Goal: Check status: Check status

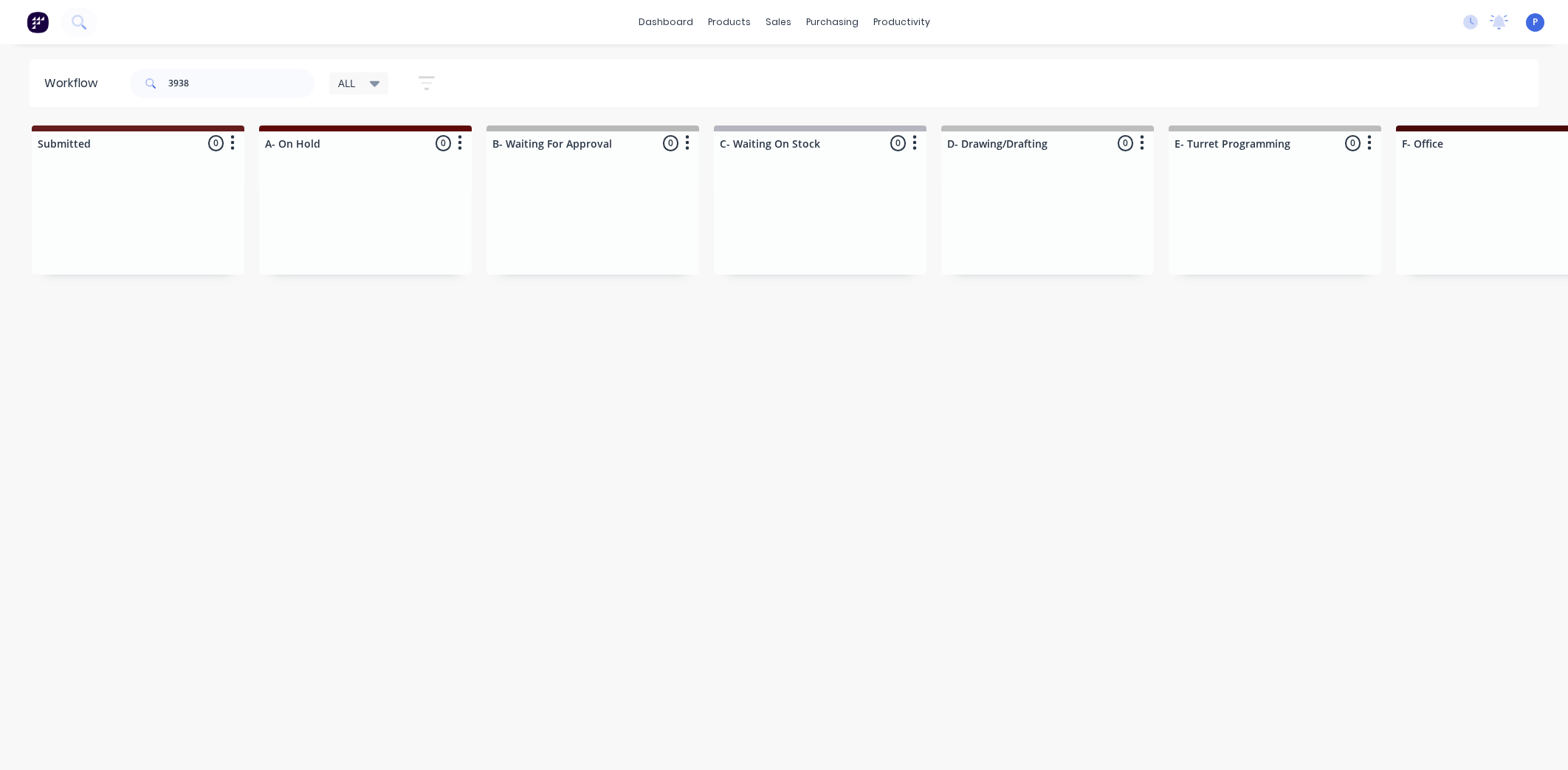
scroll to position [0, 1110]
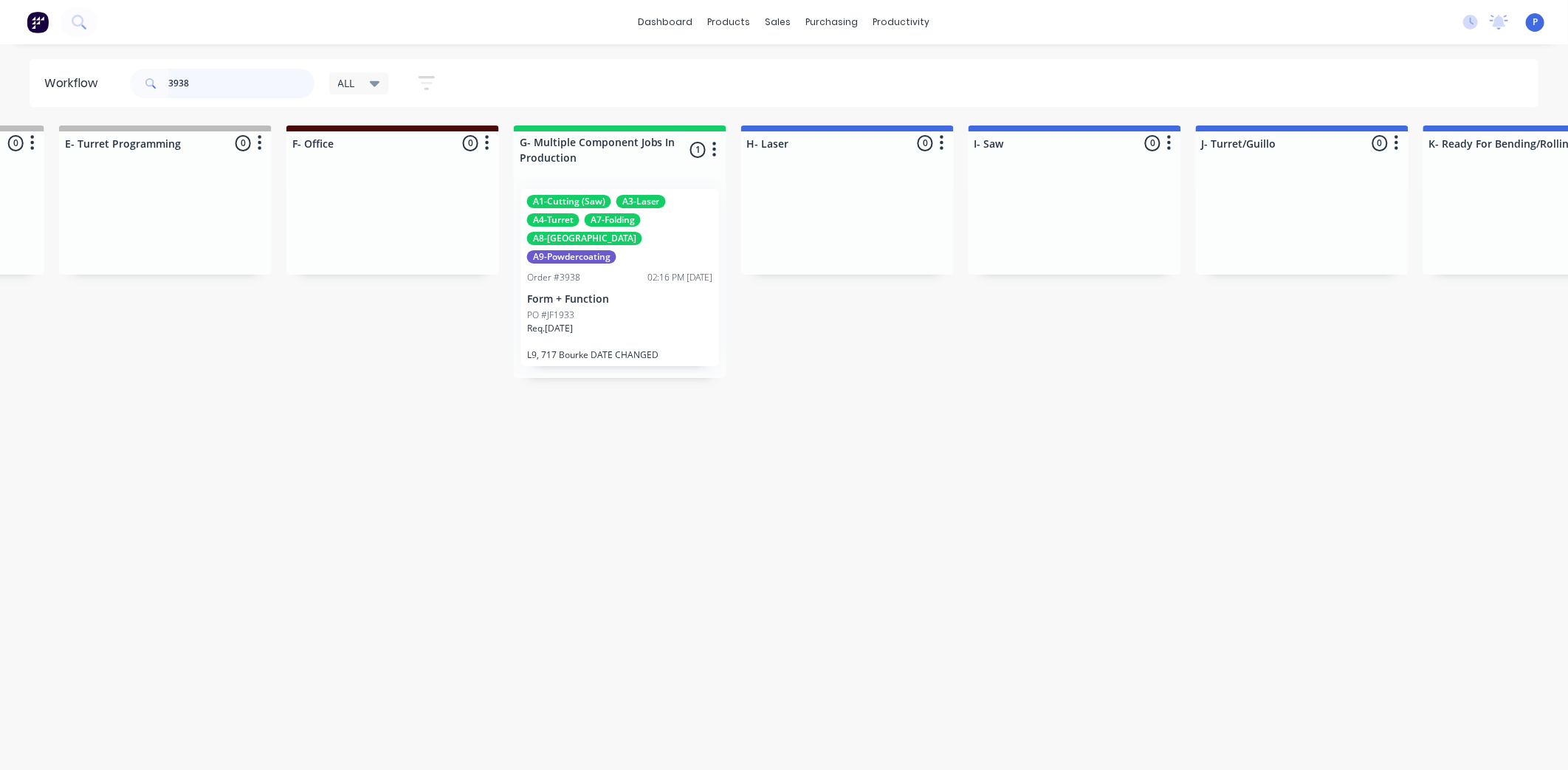
click at [274, 79] on input "3938" at bounding box center [242, 83] width 146 height 30
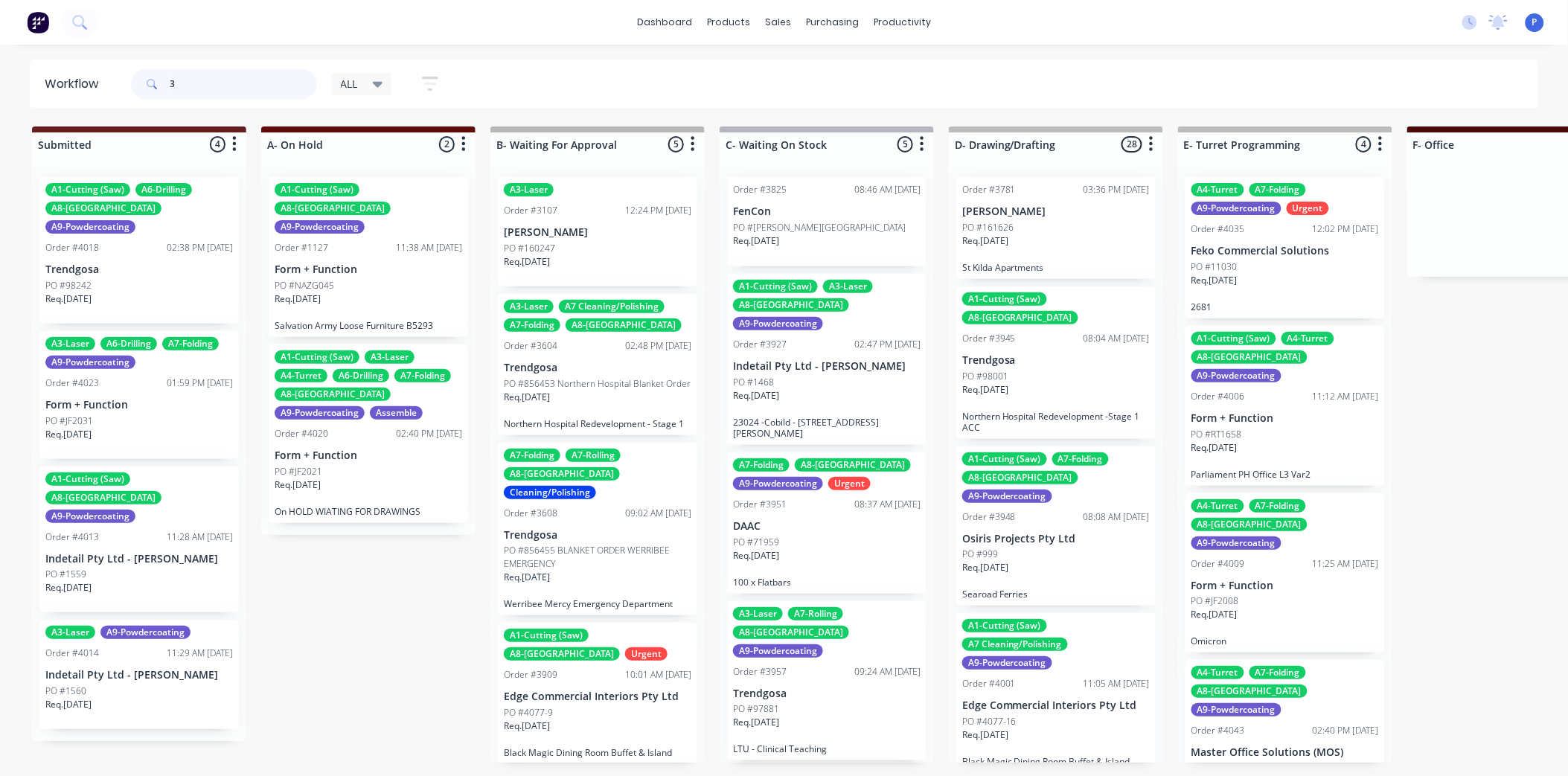
click at [244, 93] on input "3" at bounding box center [244, 84] width 147 height 30
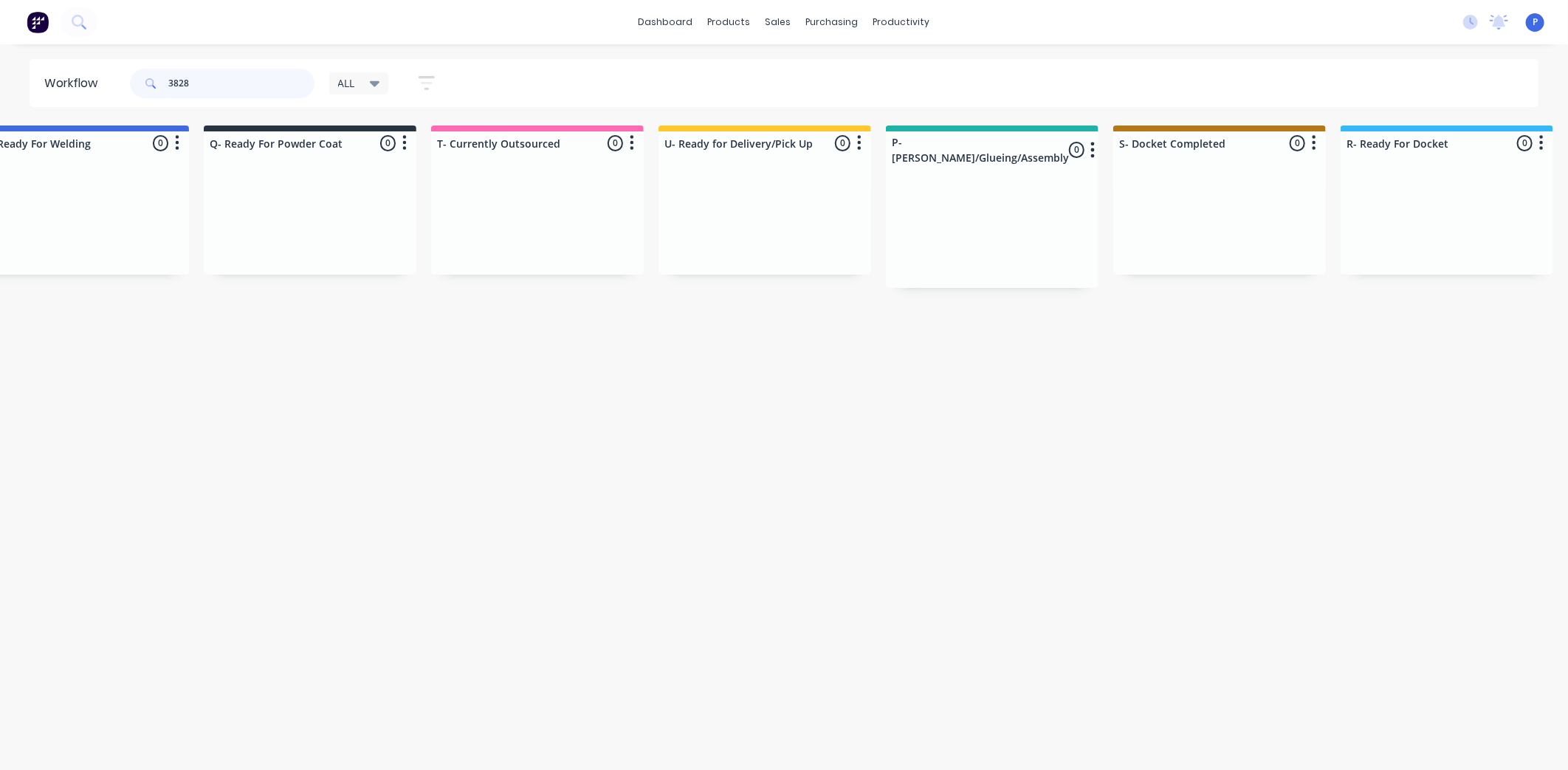
scroll to position [0, 3677]
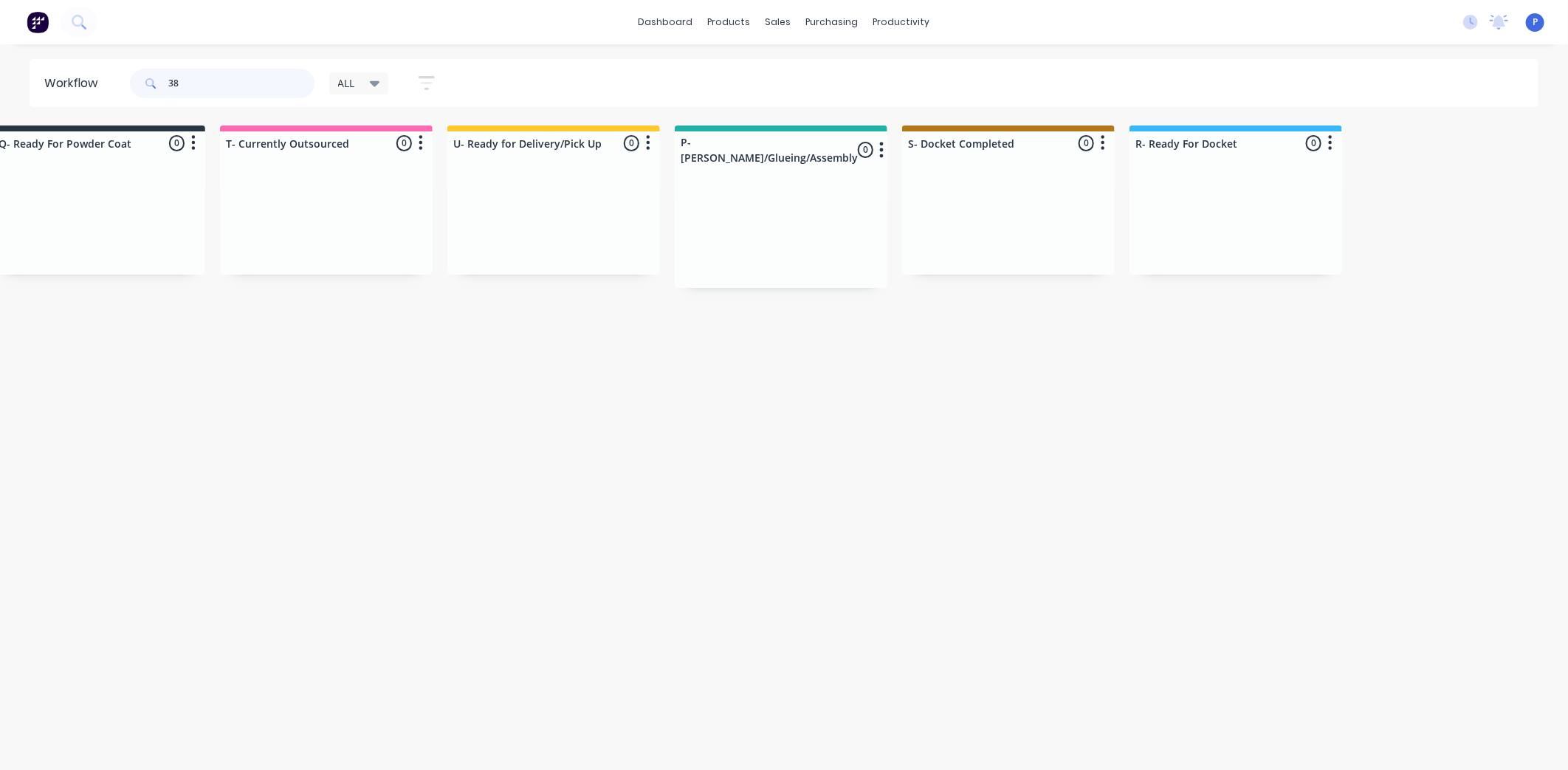
type input "3"
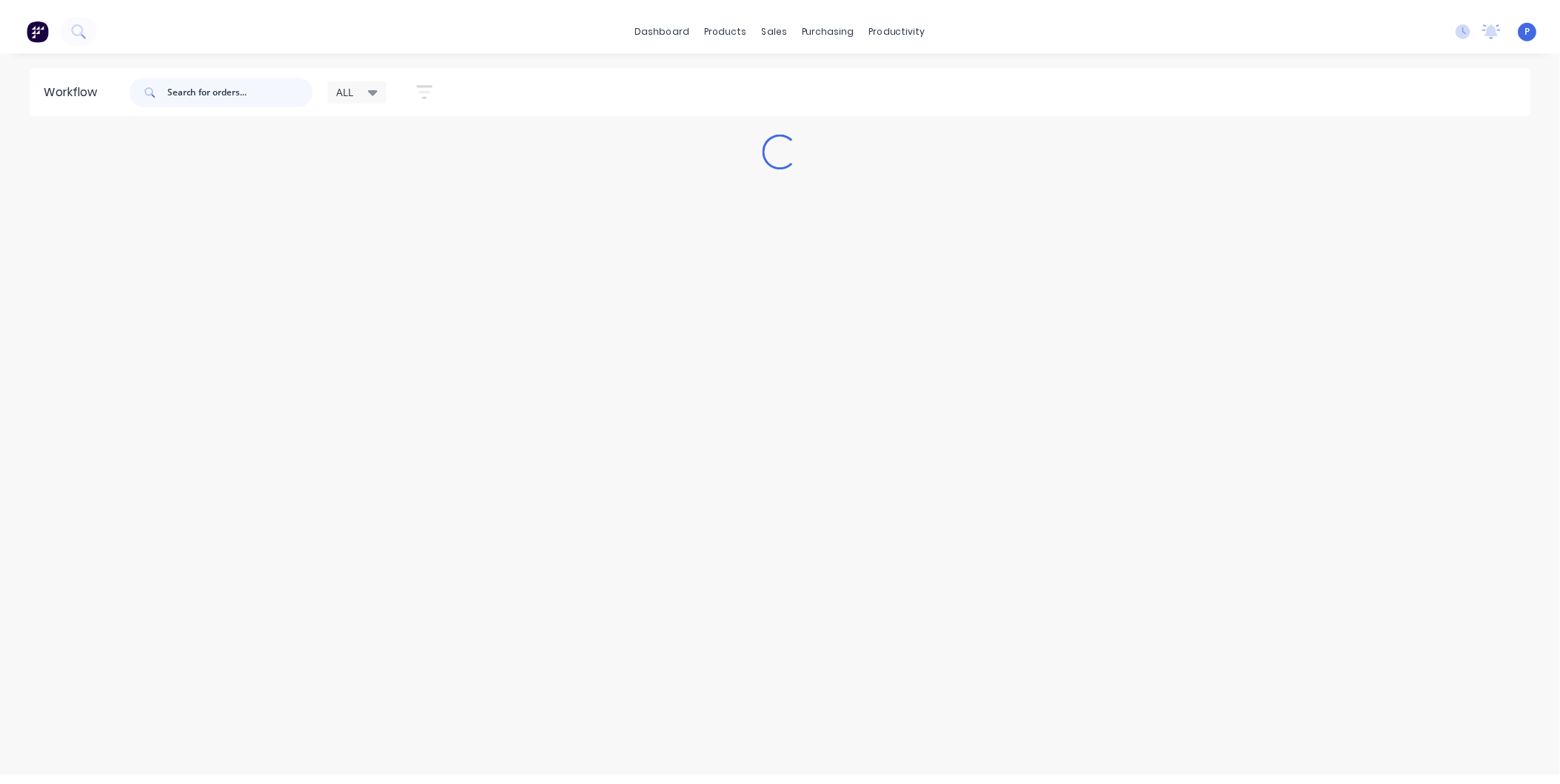
scroll to position [0, 0]
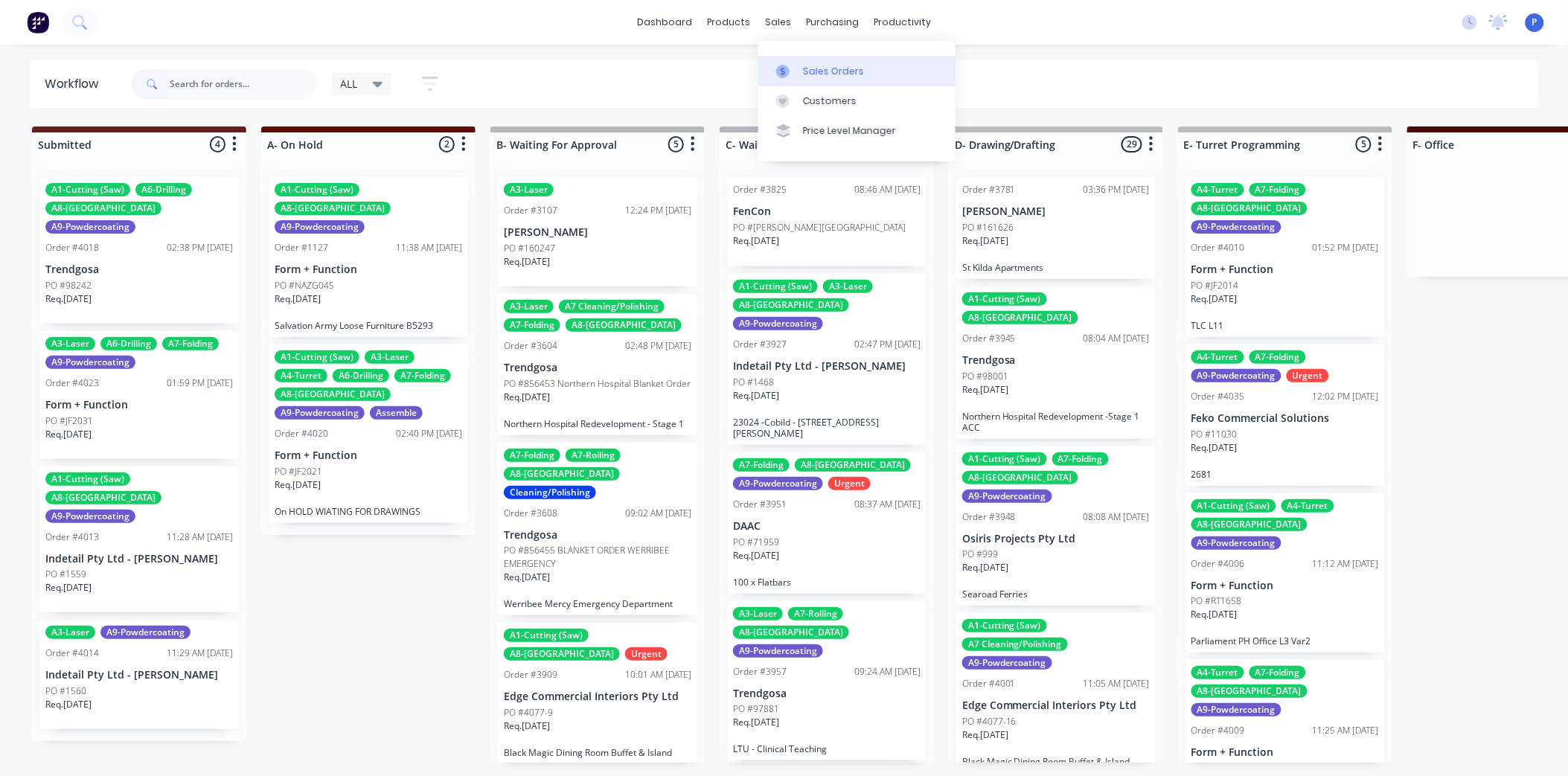
click at [811, 69] on div "Sales Orders" at bounding box center [834, 72] width 61 height 13
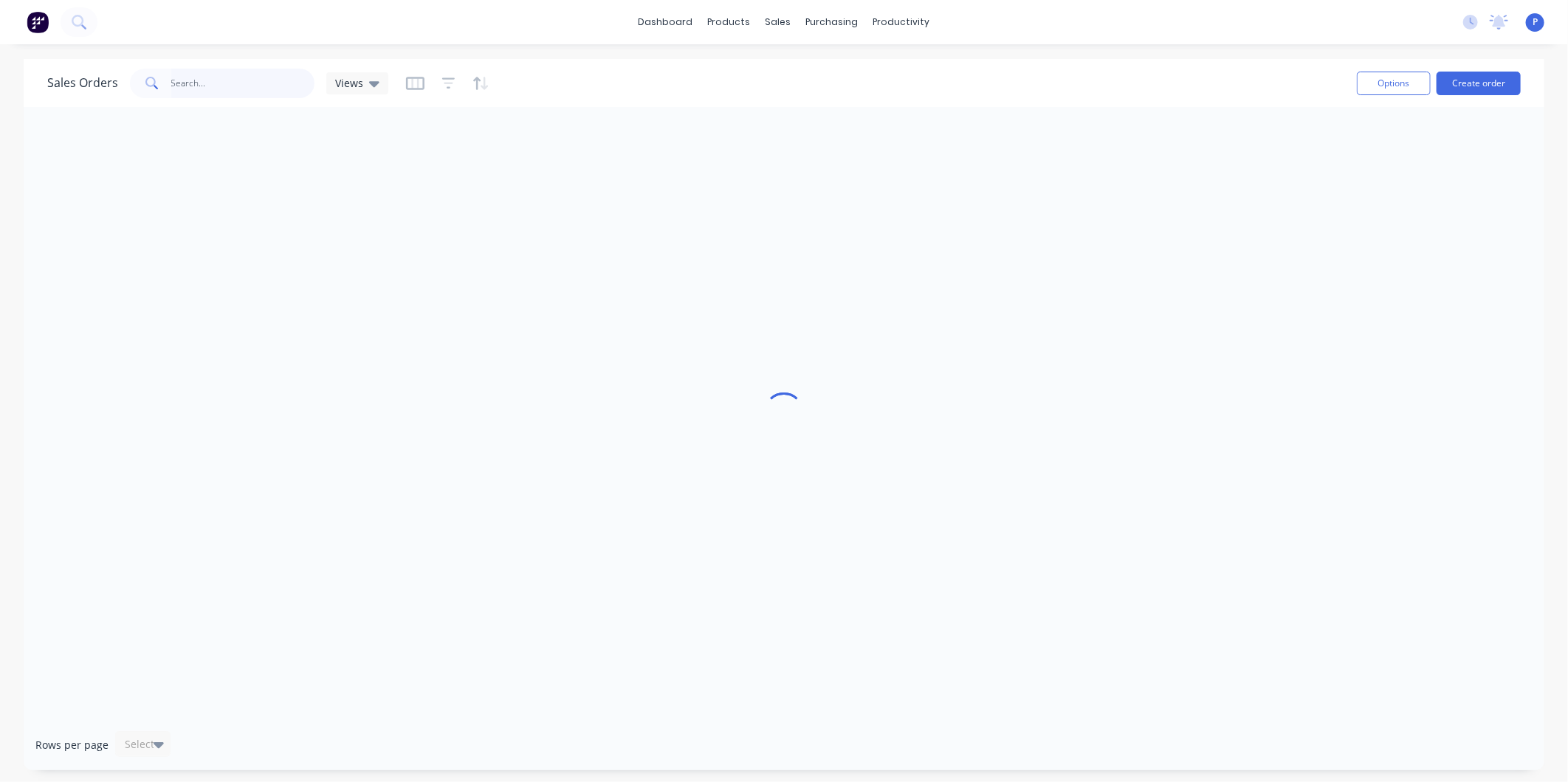
click at [234, 87] on input "text" at bounding box center [244, 83] width 144 height 30
type input "8"
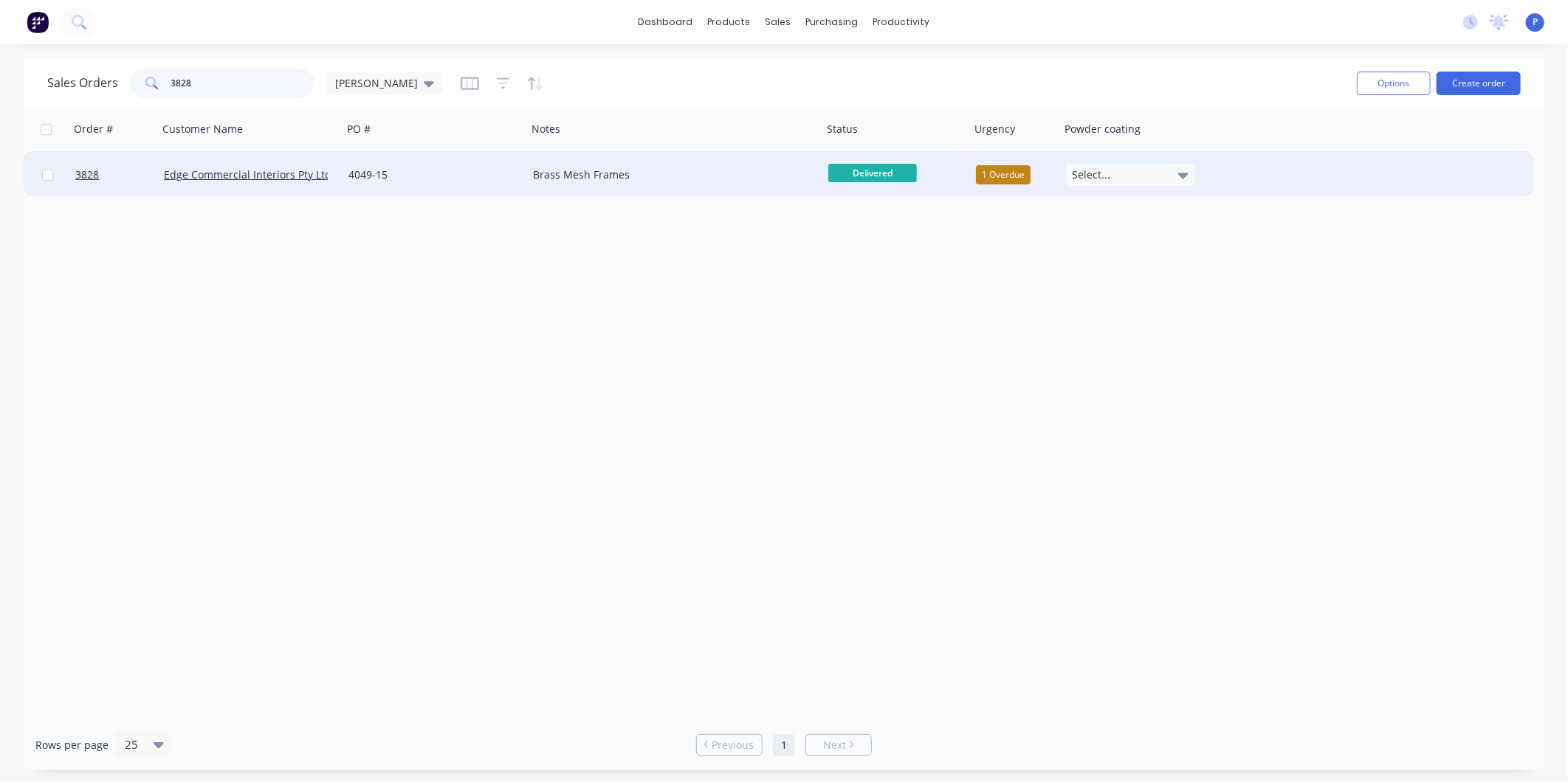
type input "3828"
click at [758, 164] on div "Brass Mesh Frames" at bounding box center [675, 175] width 295 height 44
click at [486, 179] on div "4049-15" at bounding box center [431, 175] width 164 height 15
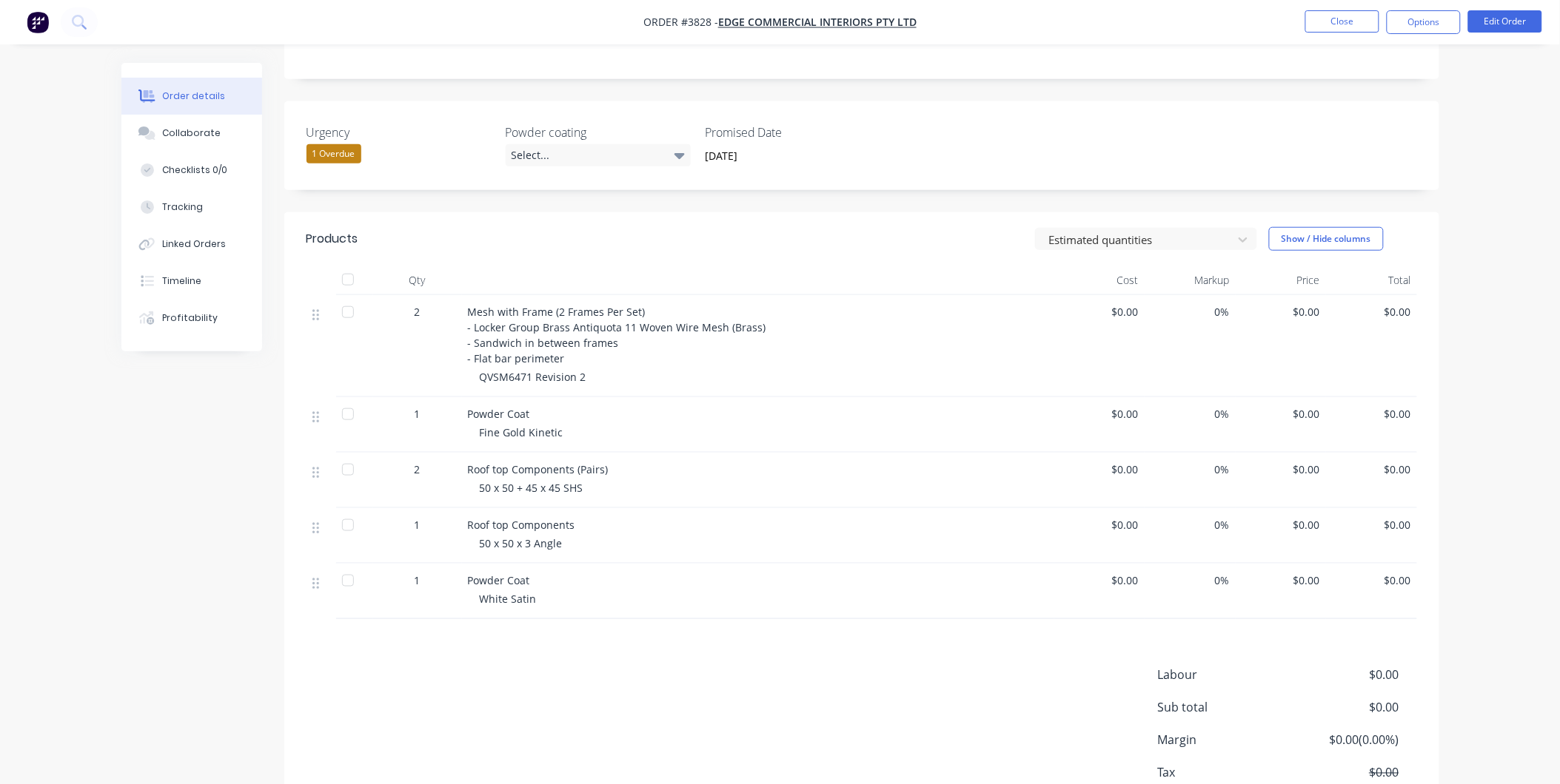
scroll to position [303, 0]
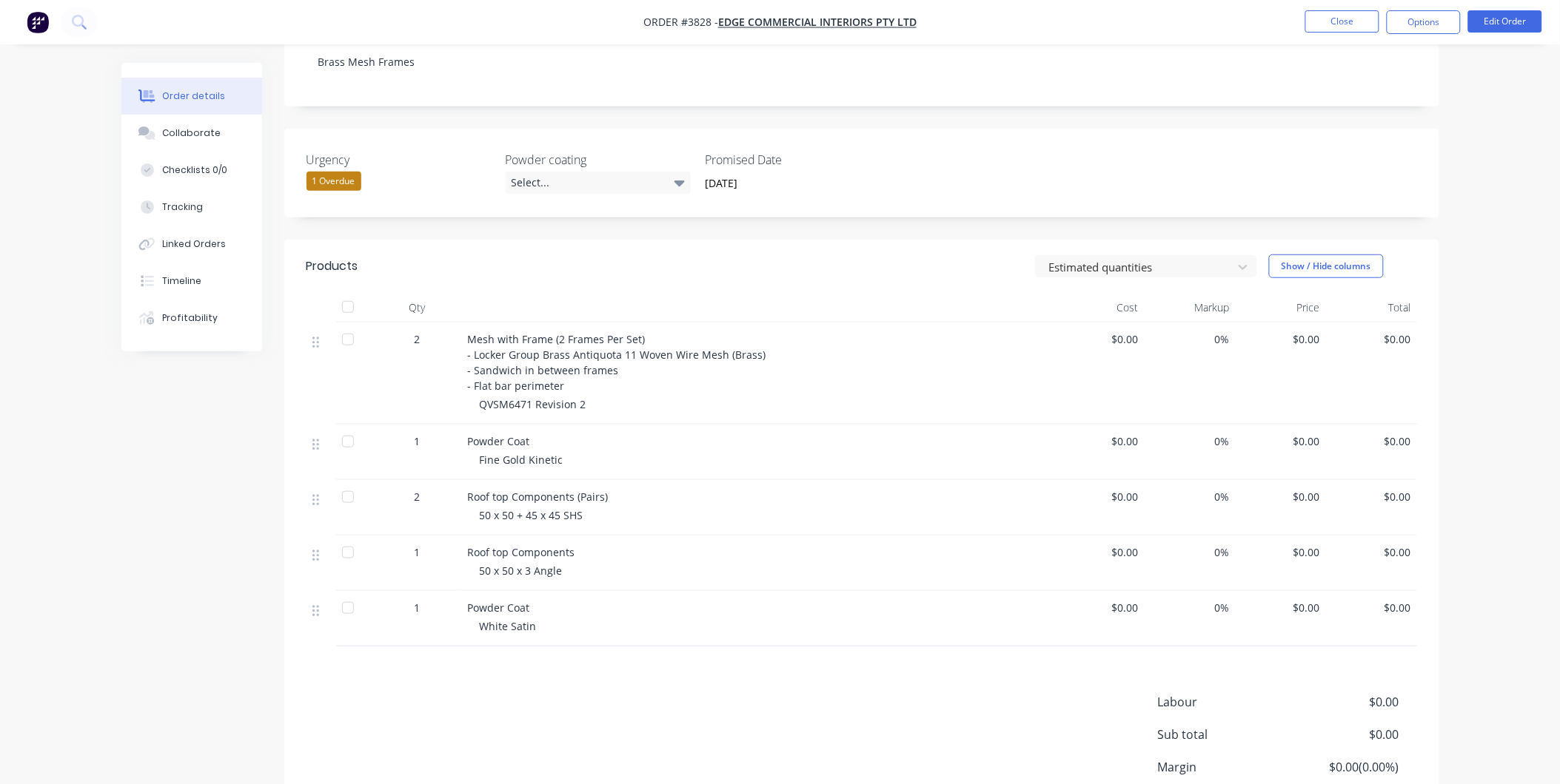
click at [337, 292] on div at bounding box center [348, 307] width 30 height 30
click at [238, 210] on button "Tracking" at bounding box center [191, 207] width 141 height 37
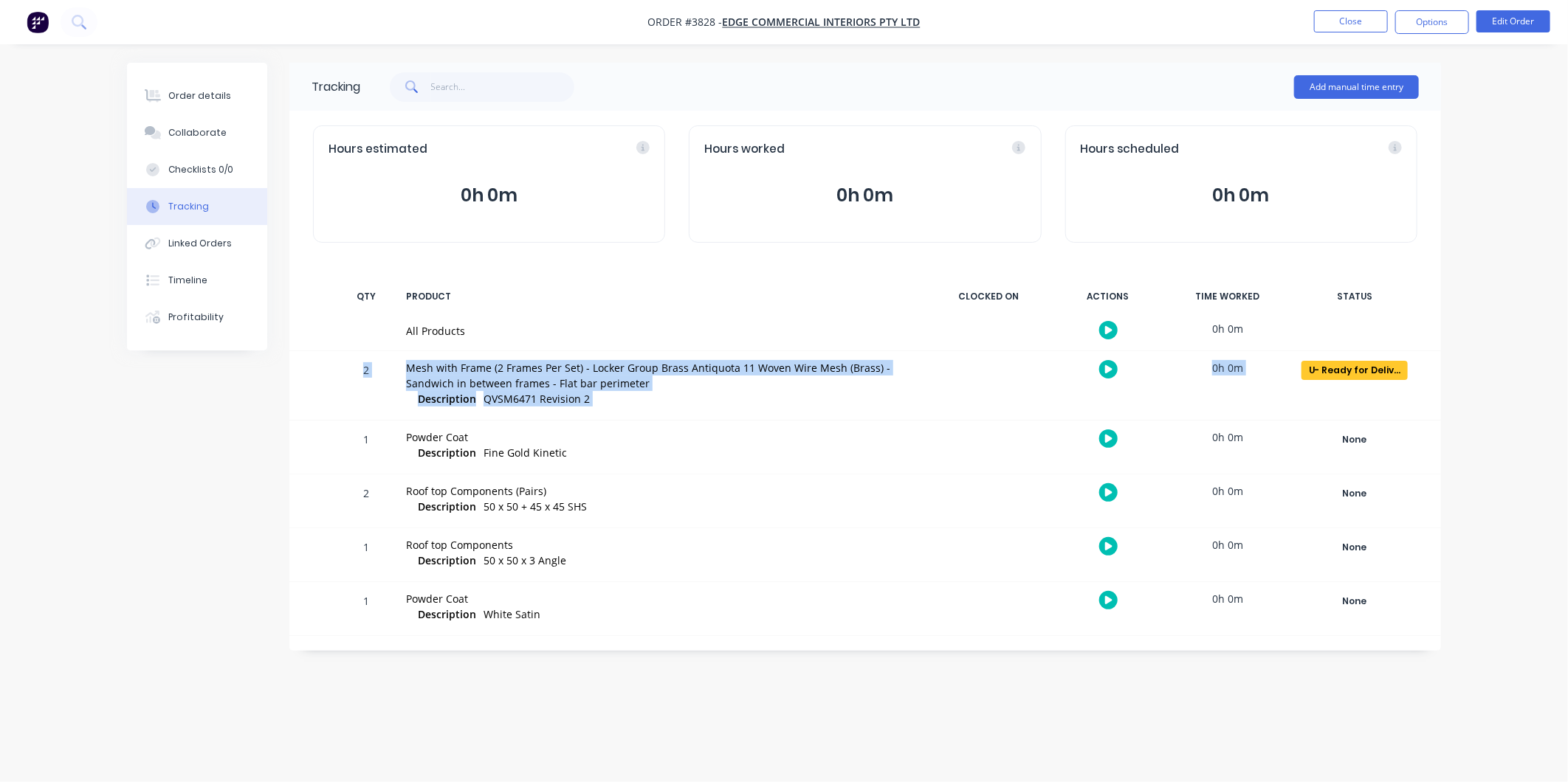
drag, startPoint x: 1567, startPoint y: 333, endPoint x: 1565, endPoint y: 389, distance: 56.0
click at [1565, 389] on div "Order details Collaborate Checklists 0/0 Tracking Linked Orders Timeline Profit…" at bounding box center [784, 391] width 1568 height 782
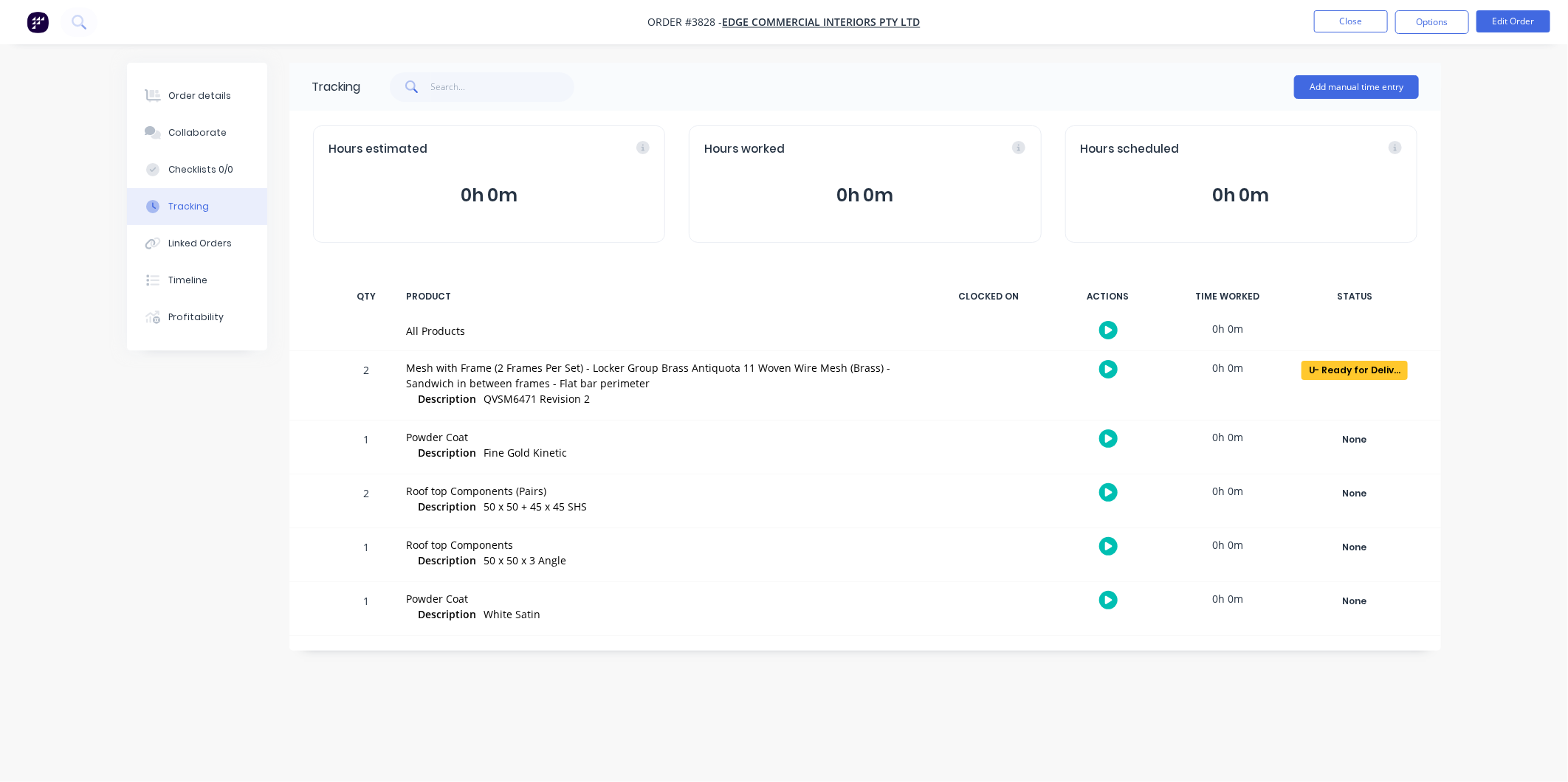
click at [993, 527] on div at bounding box center [989, 502] width 111 height 53
click at [1345, 494] on div "None" at bounding box center [1354, 493] width 106 height 19
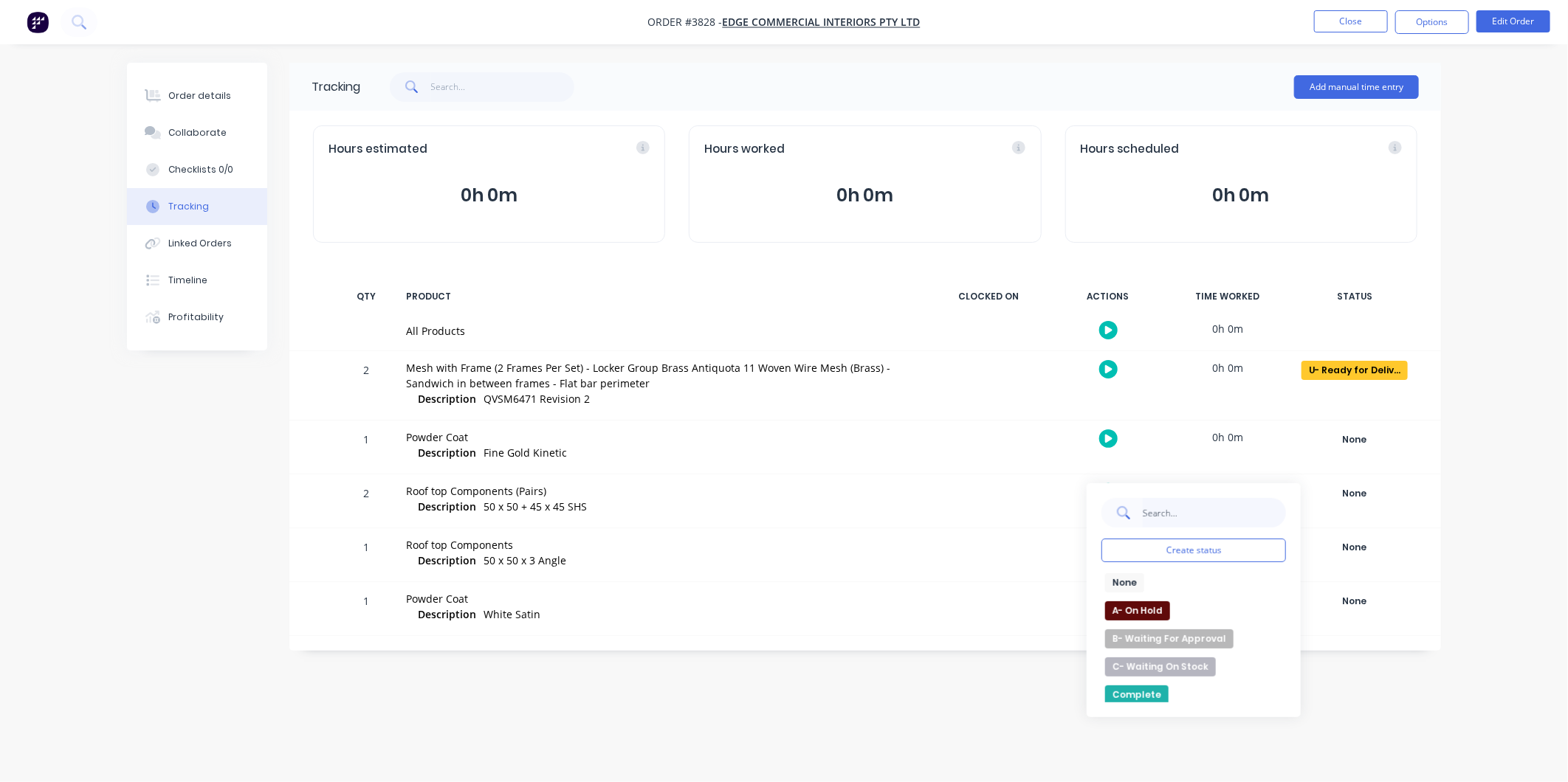
click at [1219, 520] on input "text" at bounding box center [1214, 513] width 144 height 30
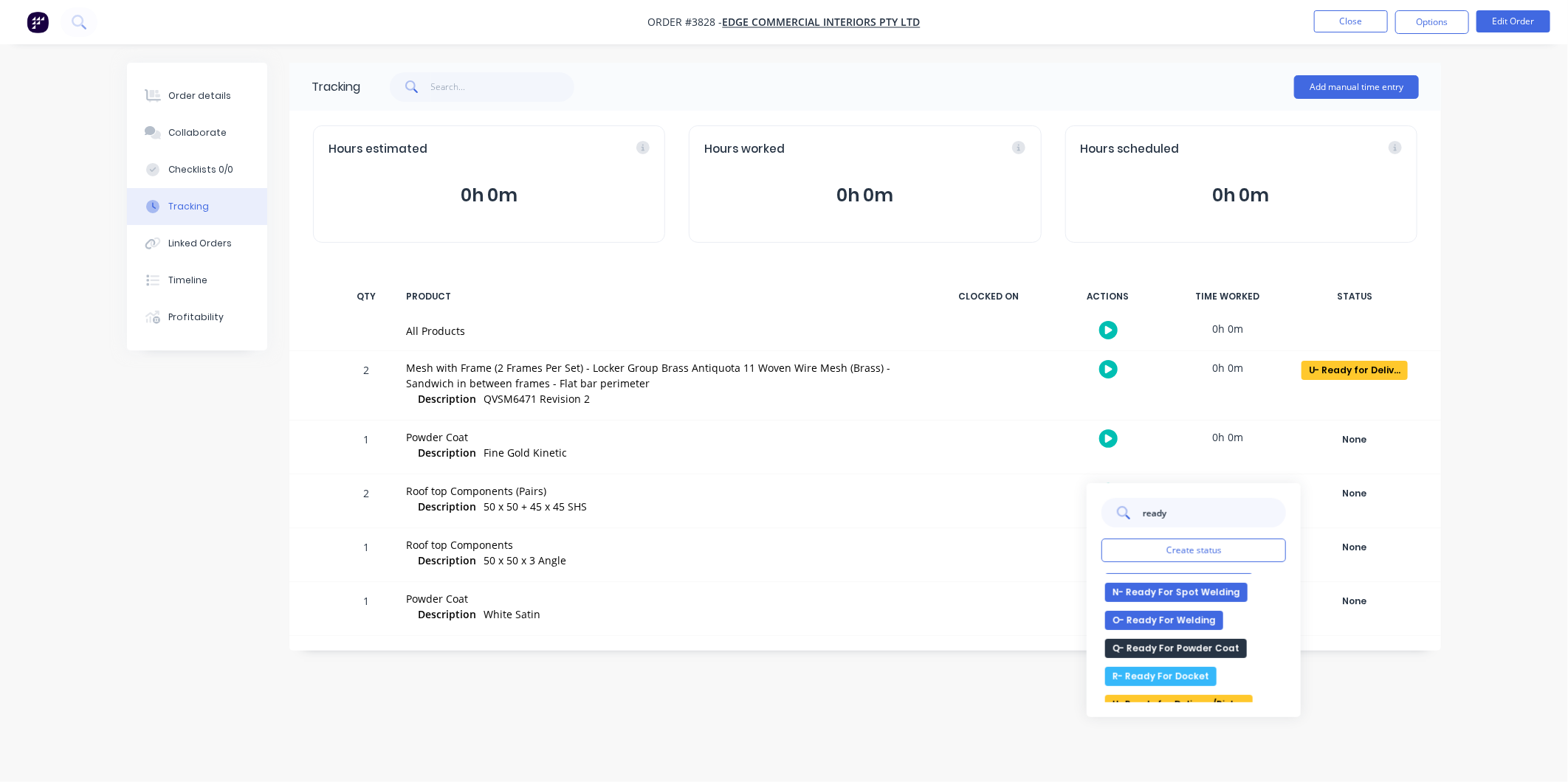
type input "ready"
click at [1209, 693] on button "U- Ready for Delivery/Pick Up" at bounding box center [1179, 695] width 148 height 19
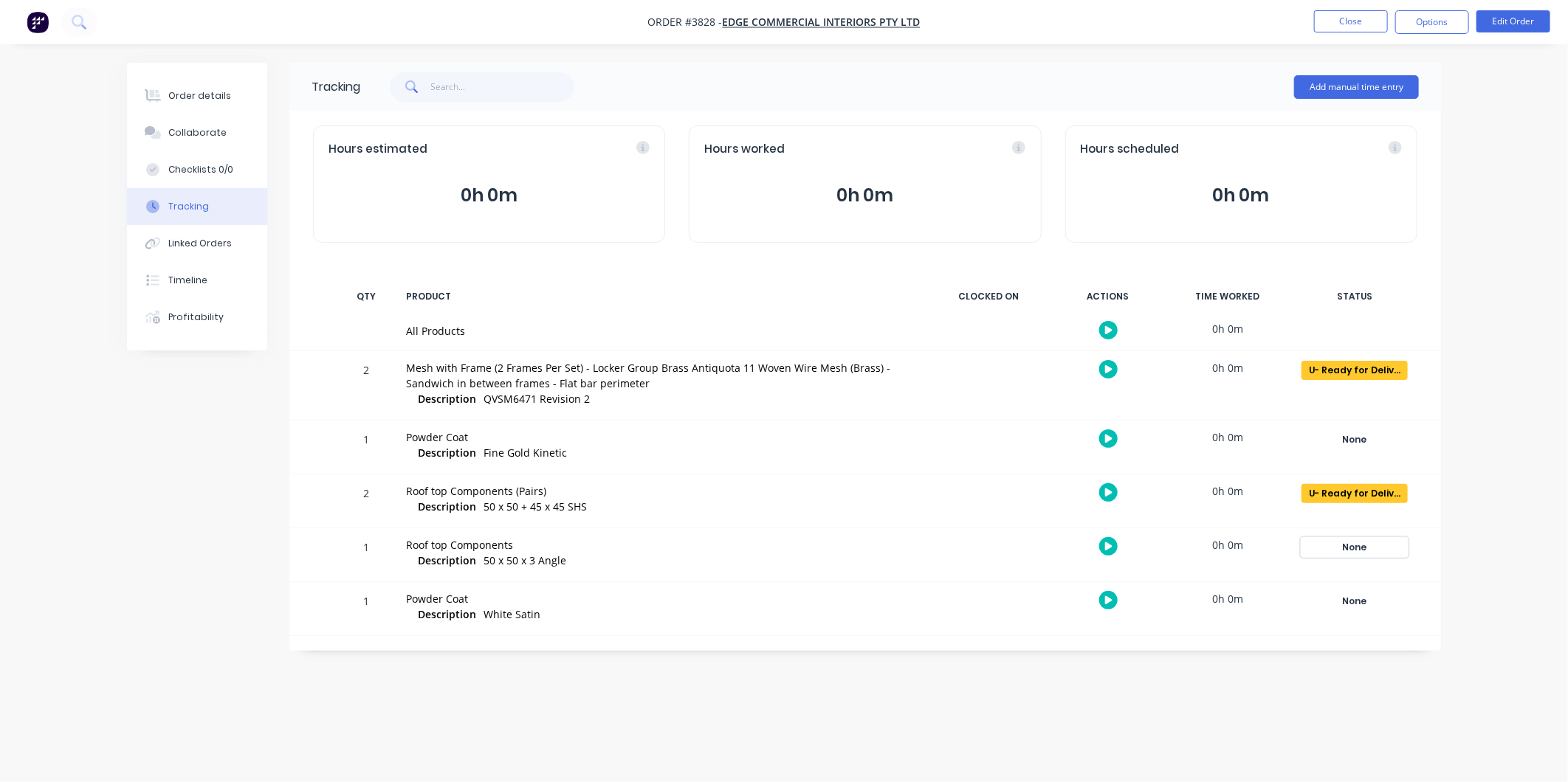
click at [1349, 552] on div "None" at bounding box center [1354, 548] width 106 height 19
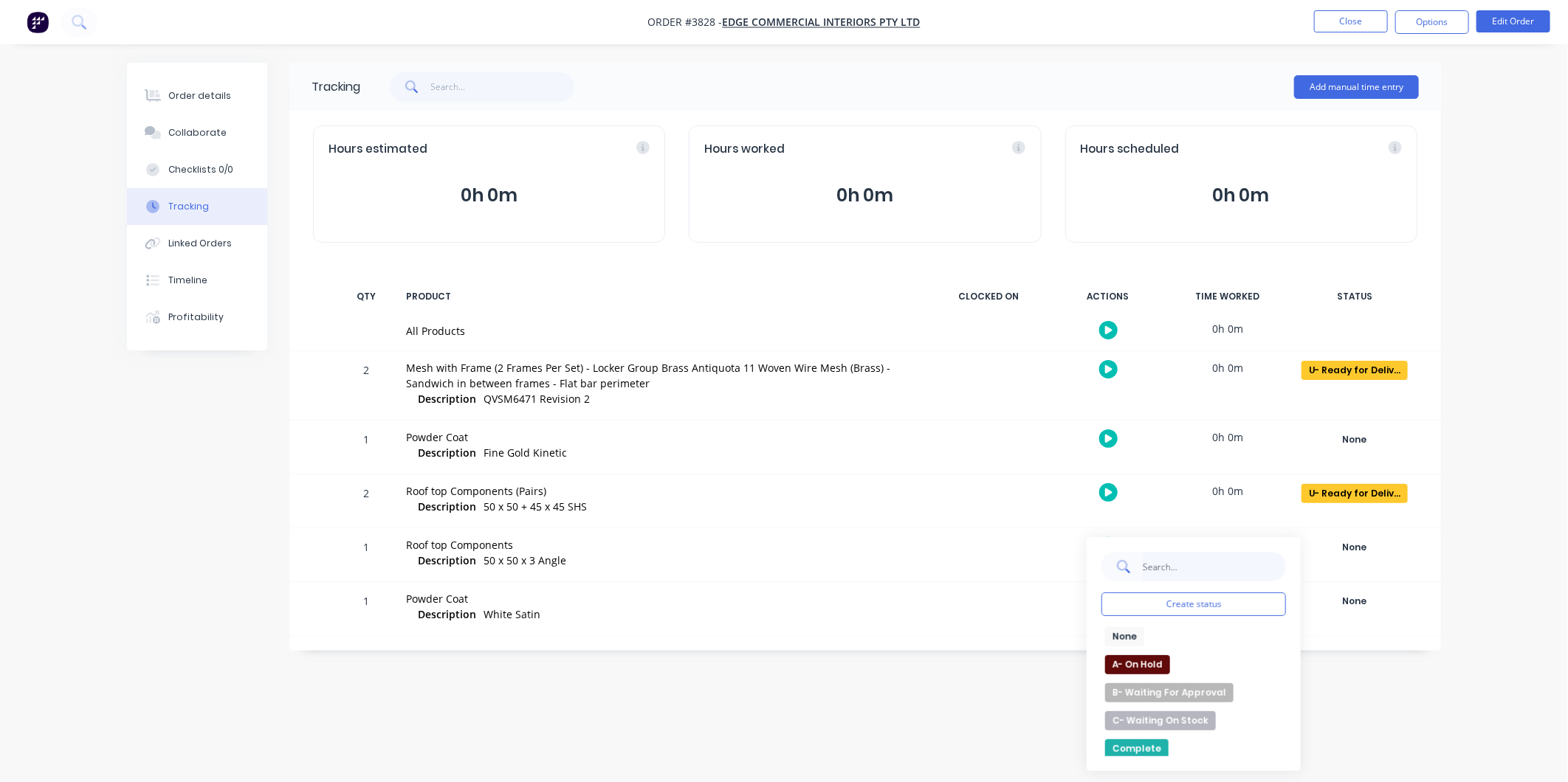
click at [1221, 563] on input "text" at bounding box center [1214, 567] width 144 height 30
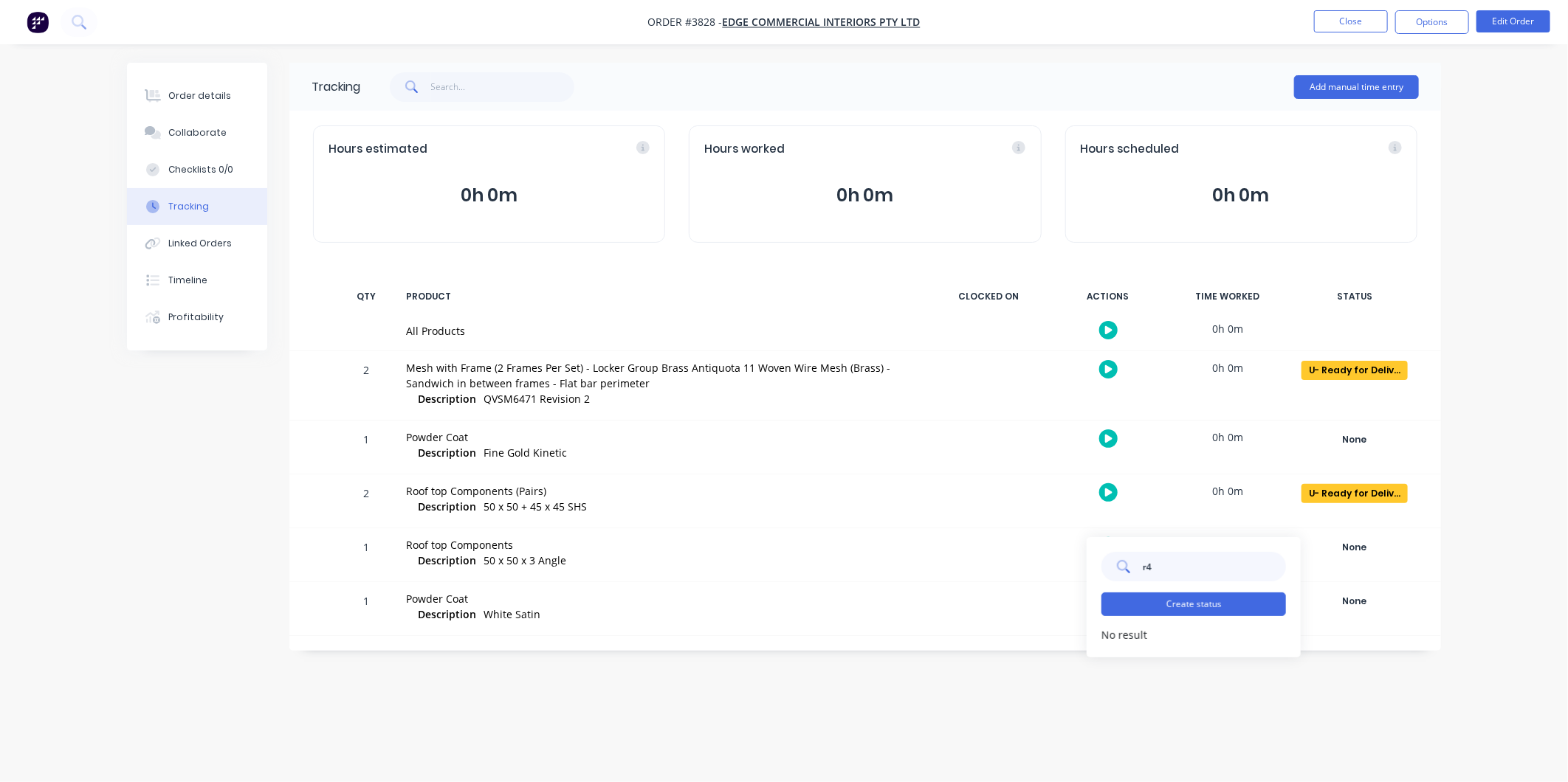
type input "r"
type input "de"
click at [1179, 667] on button "U- Ready for Delivery/Pick Up" at bounding box center [1179, 665] width 148 height 19
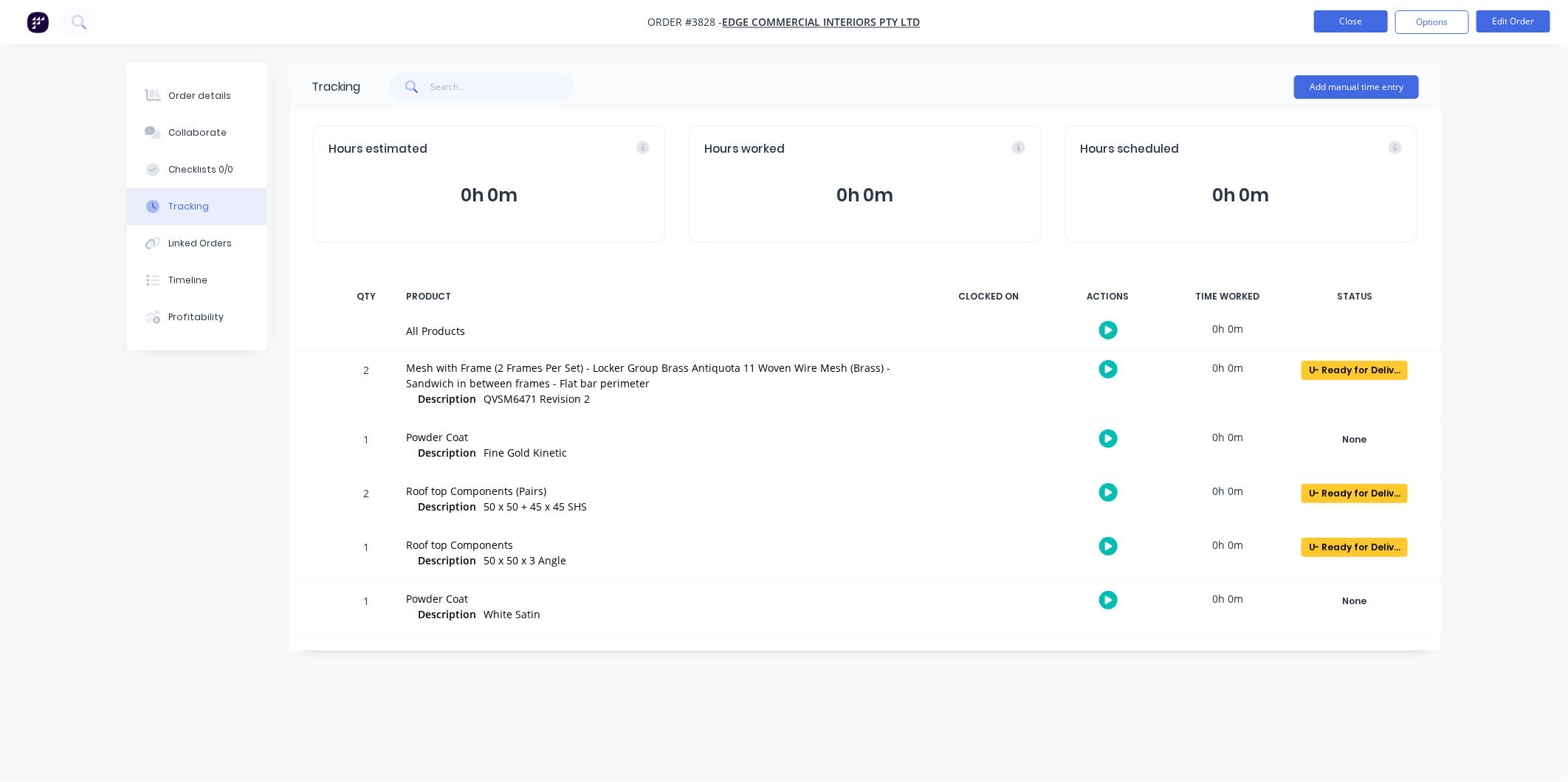
click at [1330, 16] on button "Close" at bounding box center [1351, 21] width 74 height 22
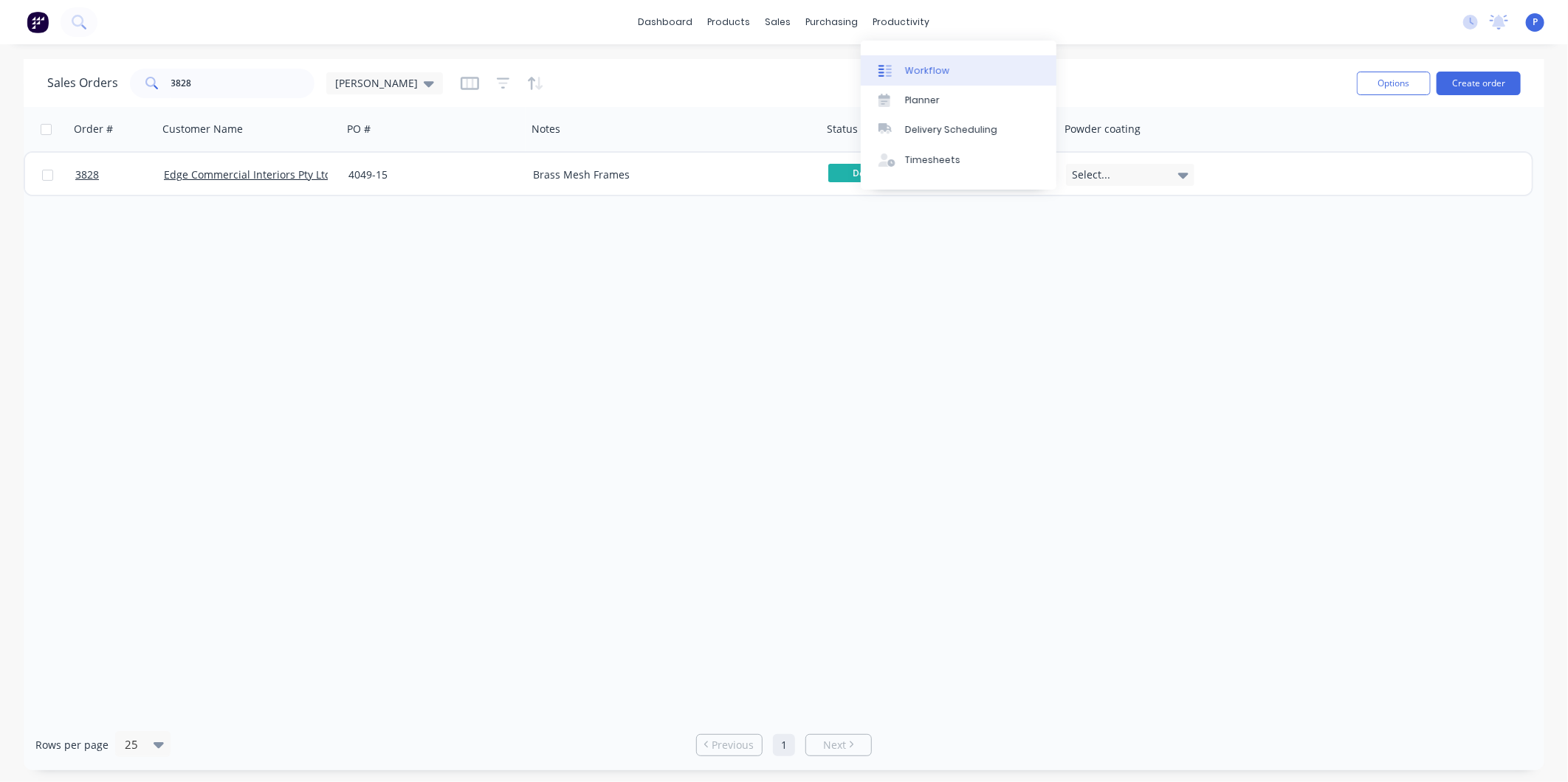
click at [901, 61] on link "Workflow" at bounding box center [958, 70] width 196 height 30
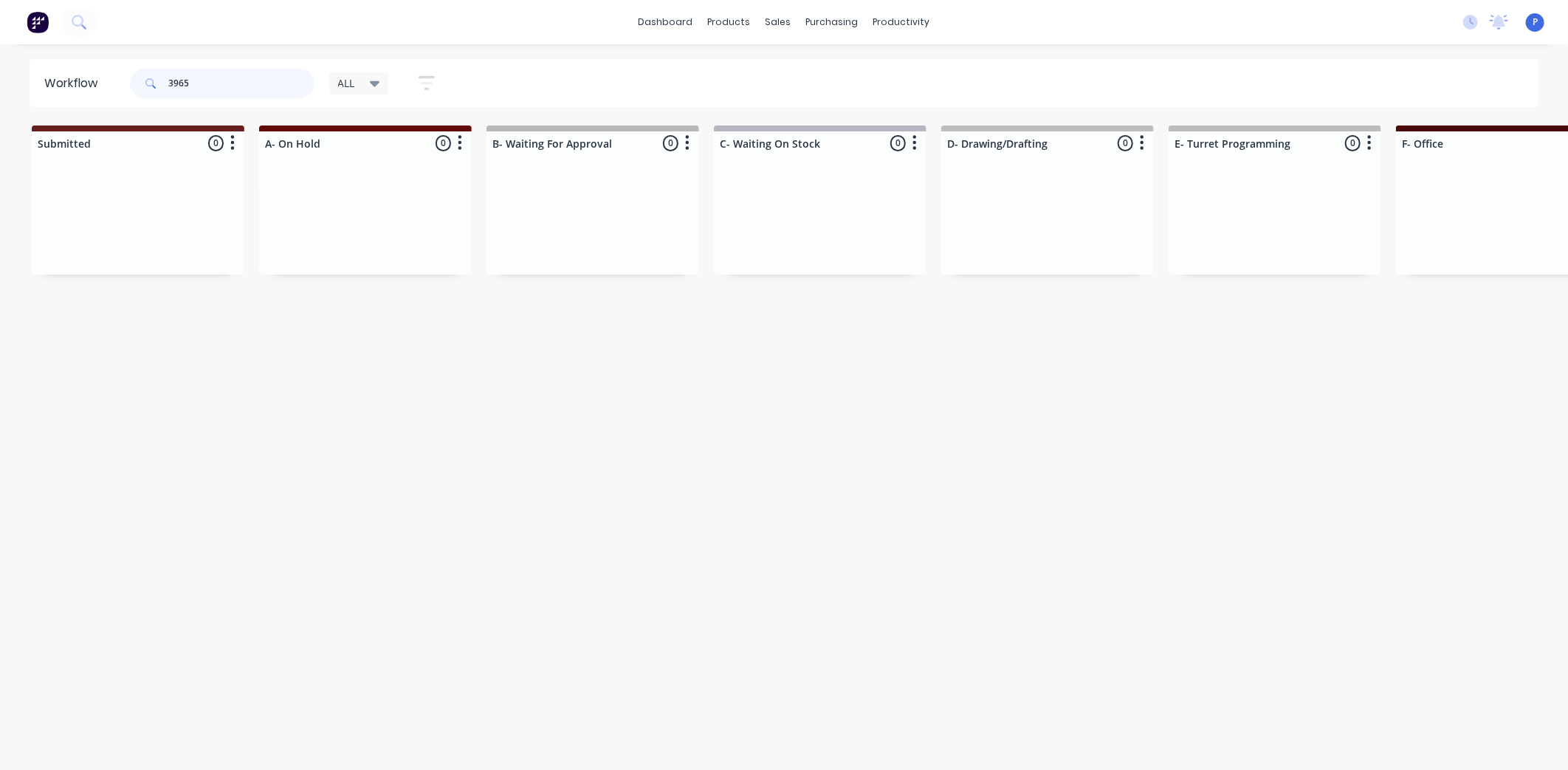
click at [206, 83] on input "3965" at bounding box center [242, 83] width 146 height 30
type input "3"
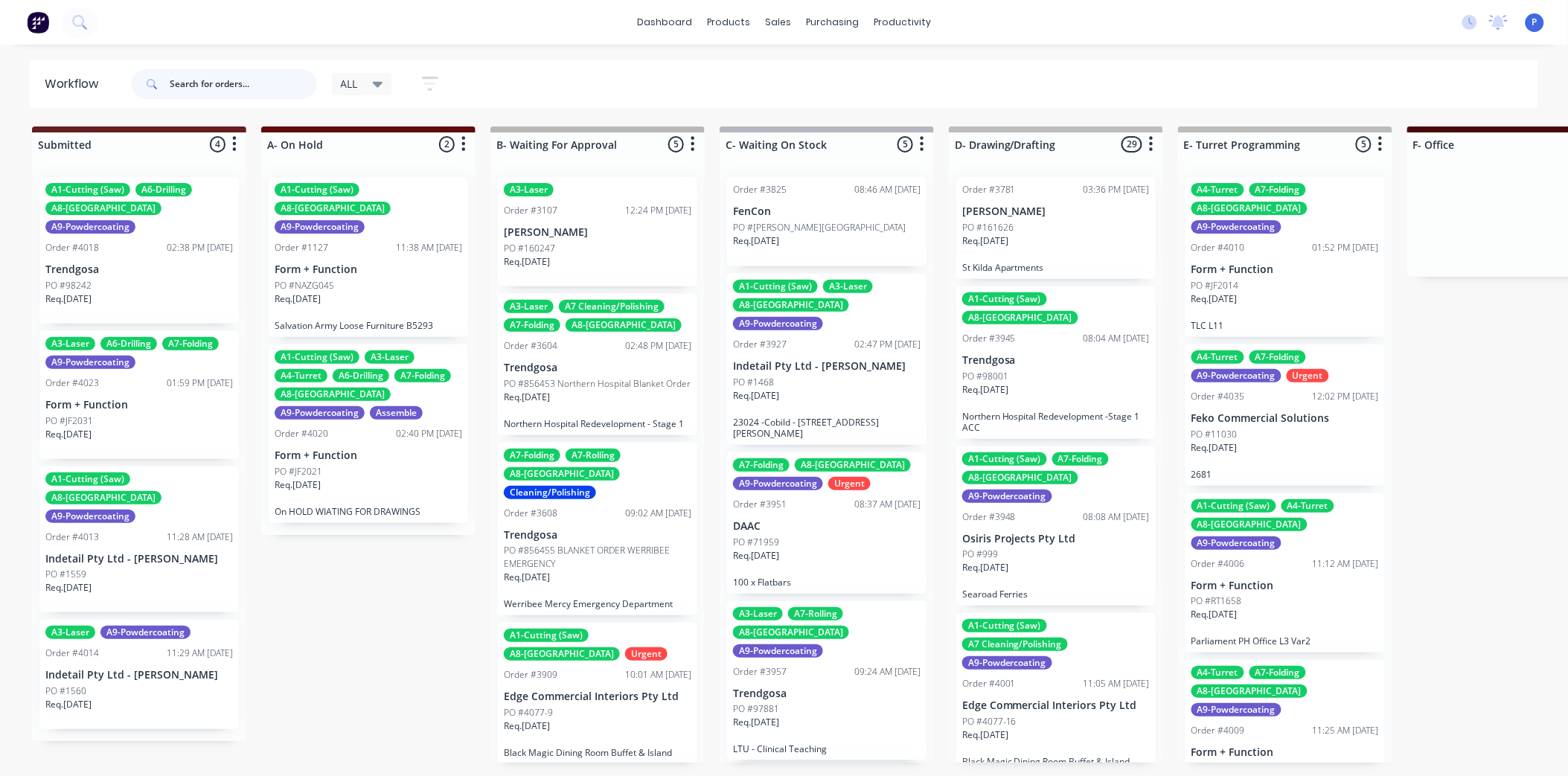
click at [263, 85] on input "text" at bounding box center [244, 84] width 147 height 30
click at [252, 84] on input "text" at bounding box center [244, 84] width 147 height 30
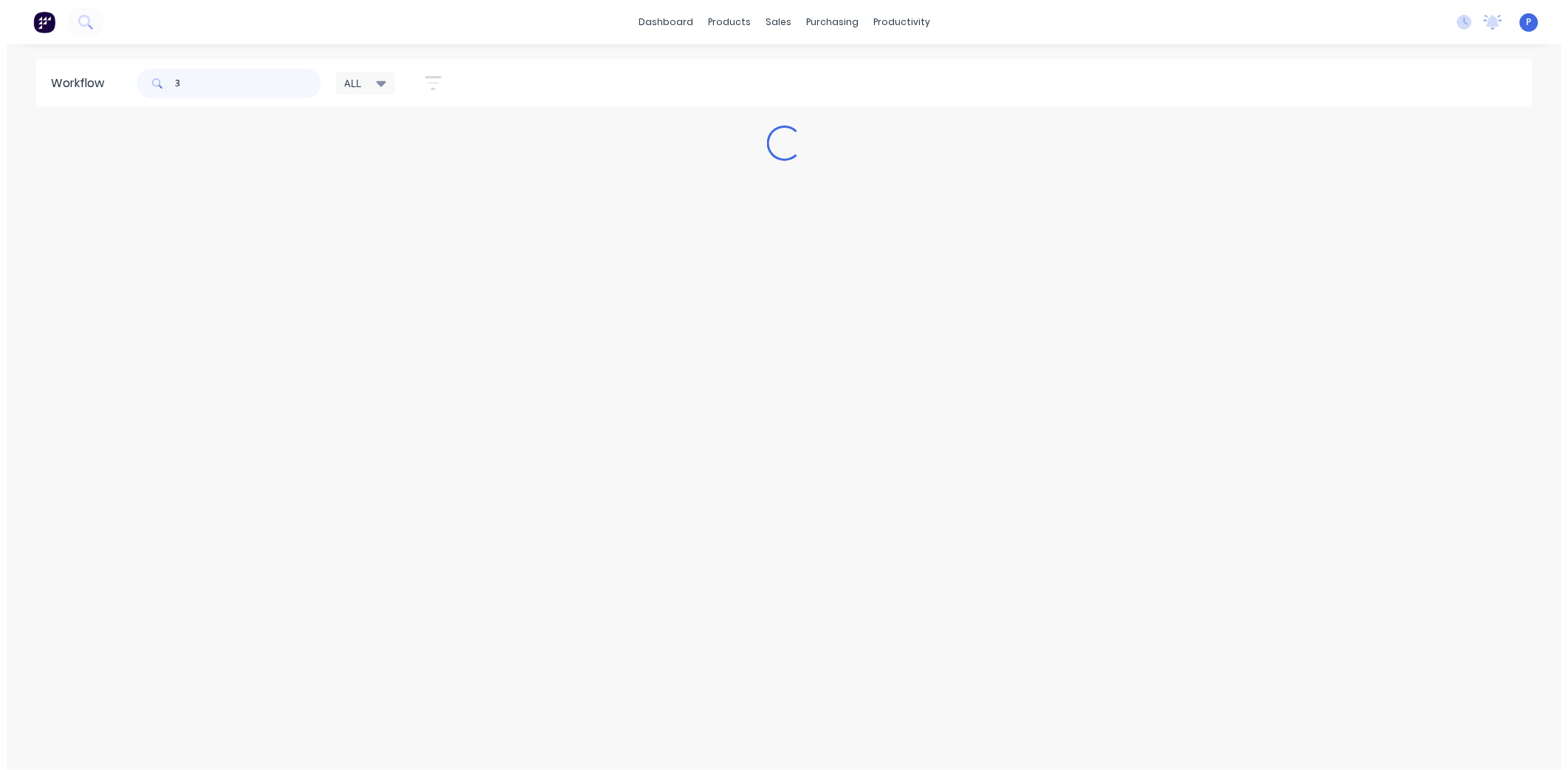
scroll to position [0, 0]
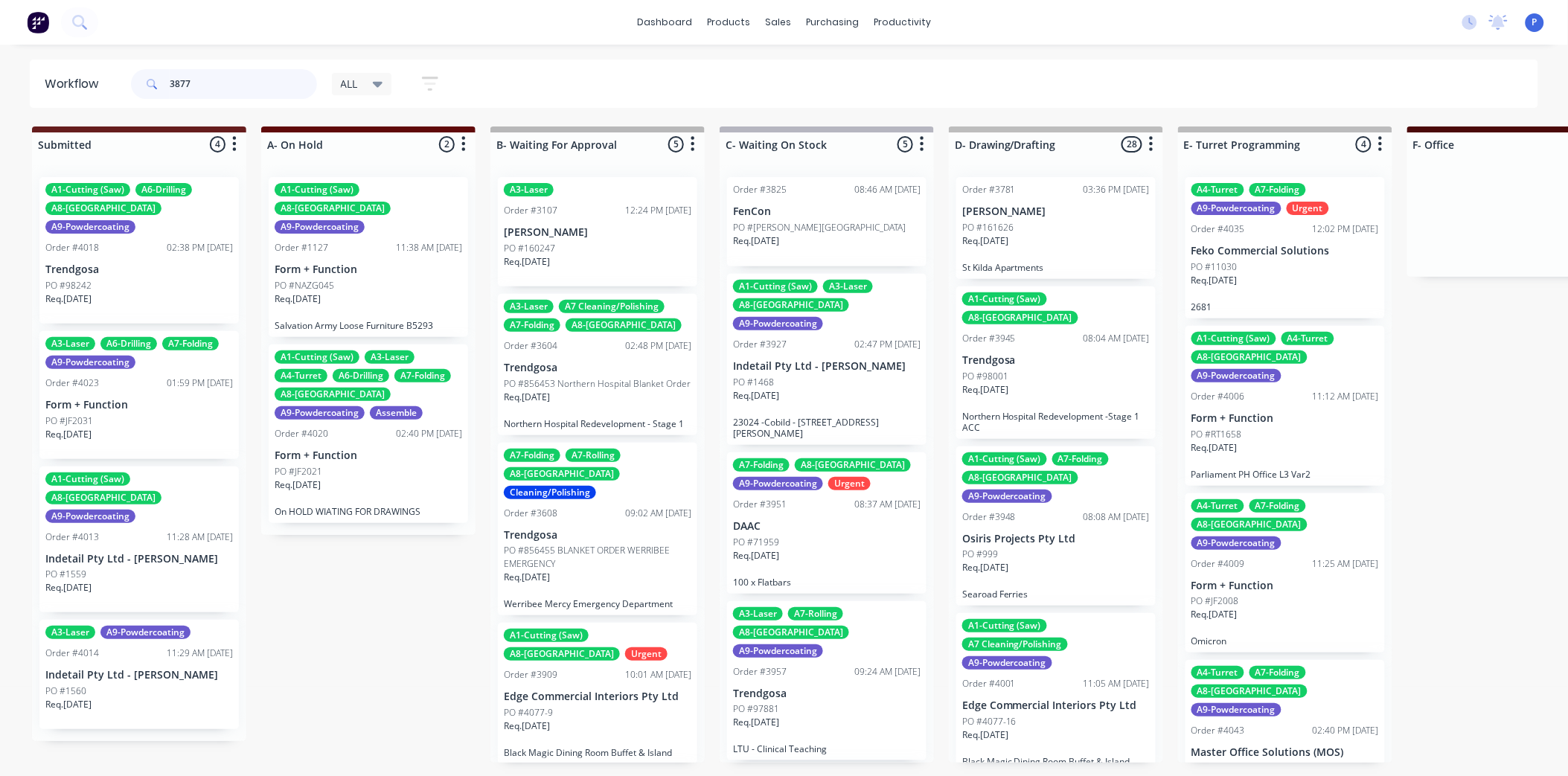
click at [223, 72] on input "3877" at bounding box center [244, 84] width 147 height 30
type input "3"
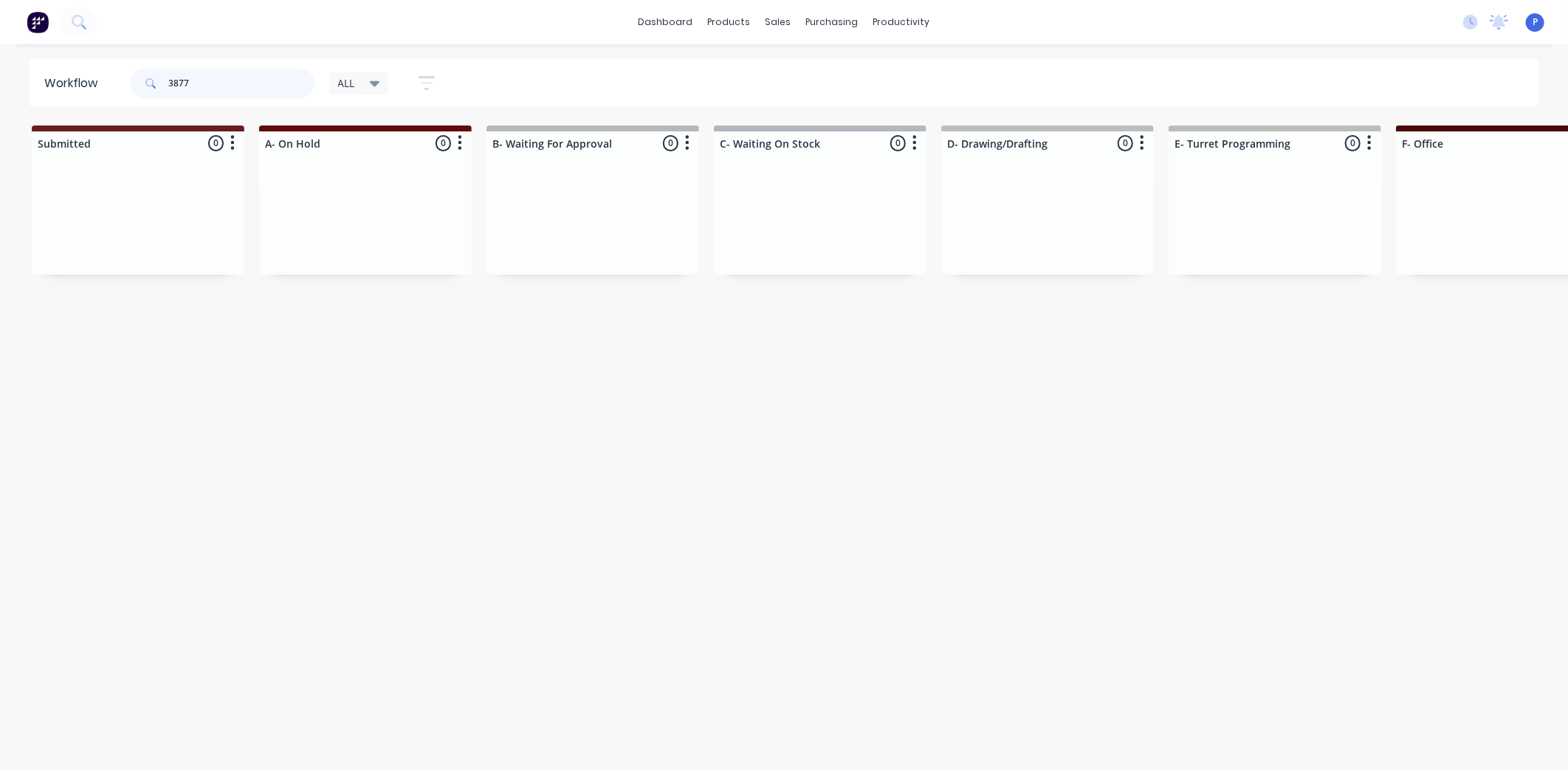
type input "3877"
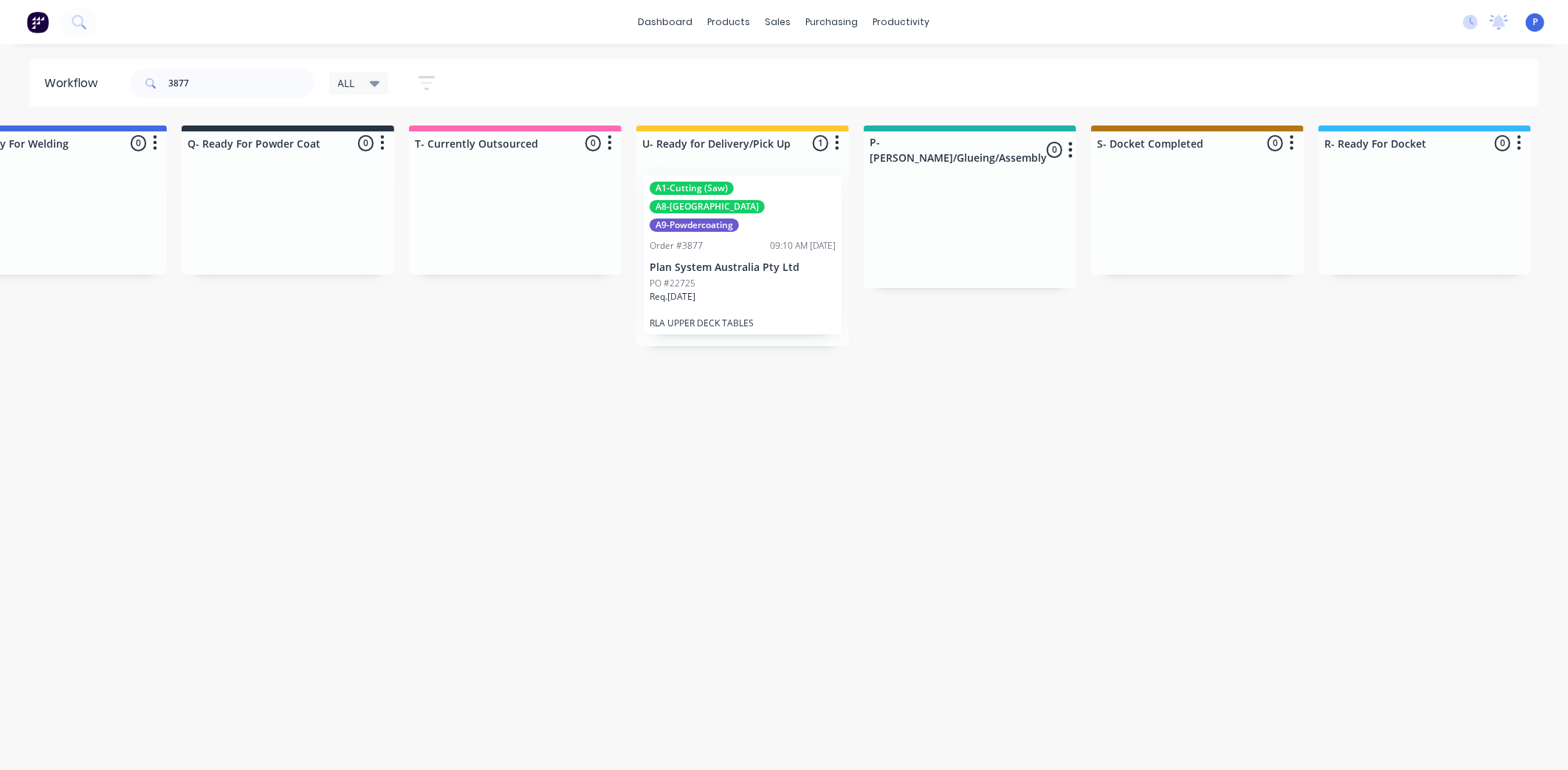
drag, startPoint x: 277, startPoint y: 309, endPoint x: 392, endPoint y: 347, distance: 121.1
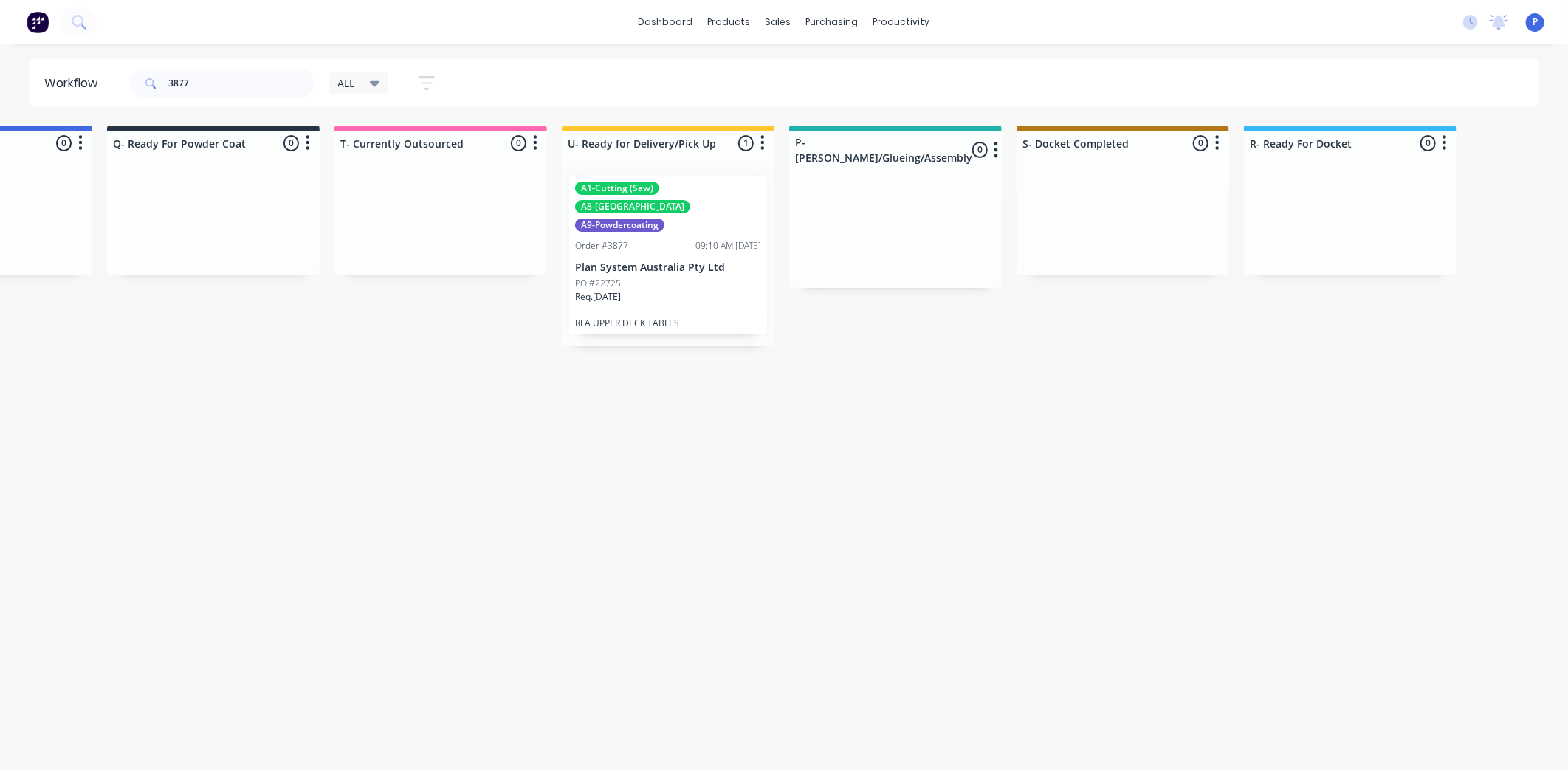
click at [647, 290] on div "Req. [DATE]" at bounding box center [669, 302] width 186 height 25
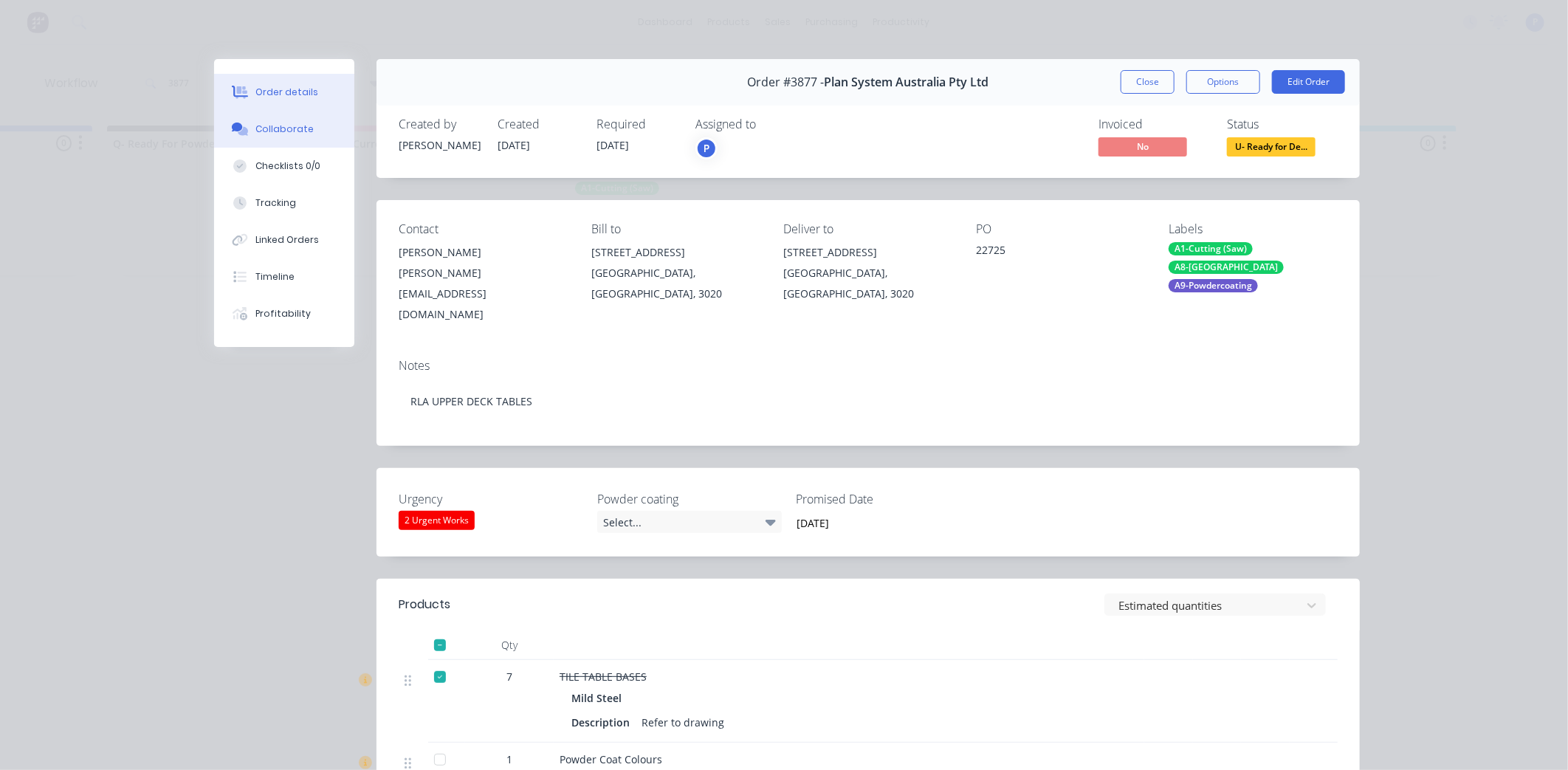
click at [283, 142] on button "Collaborate" at bounding box center [284, 129] width 140 height 37
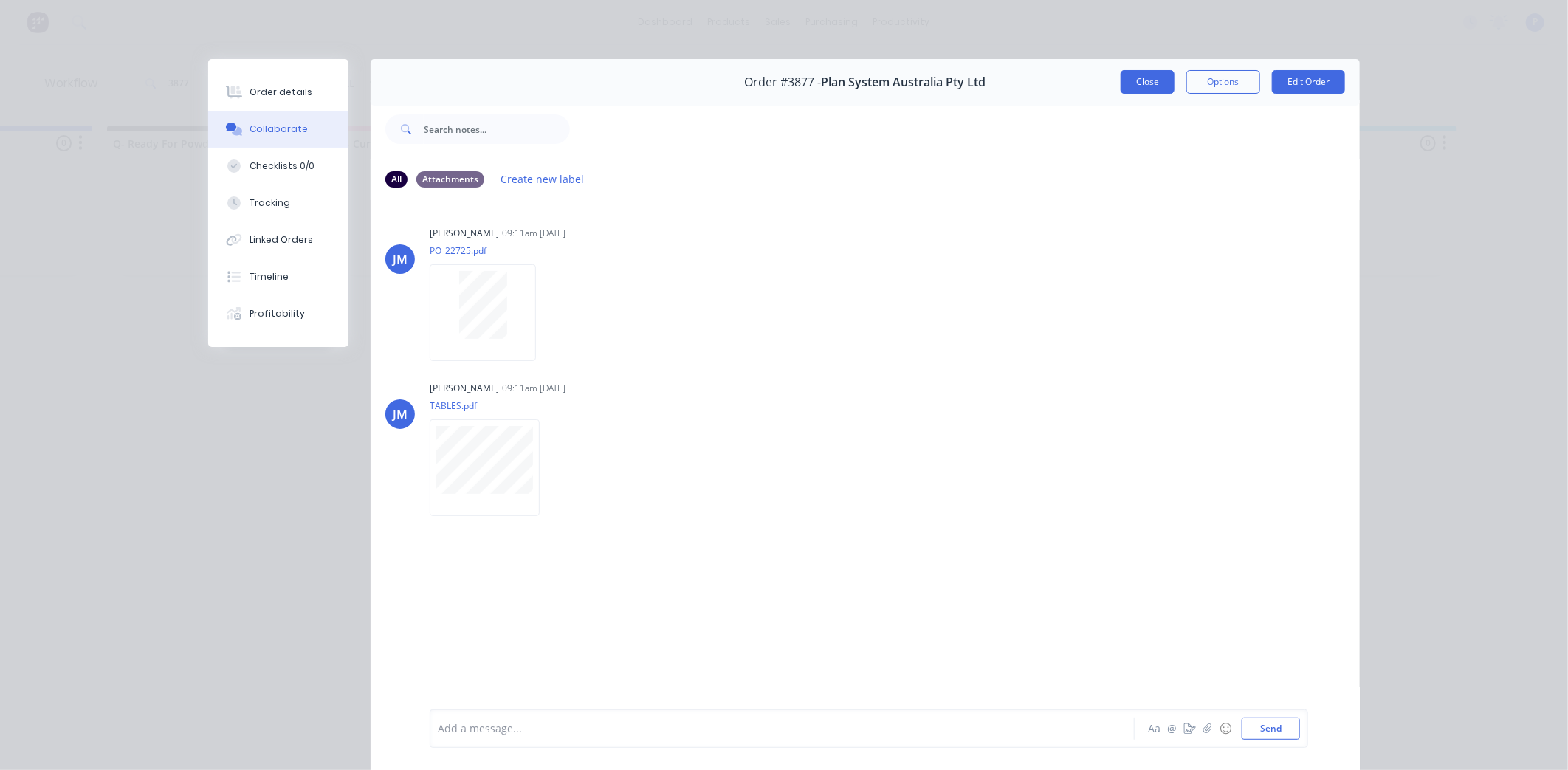
click at [1149, 90] on button "Close" at bounding box center [1147, 82] width 53 height 24
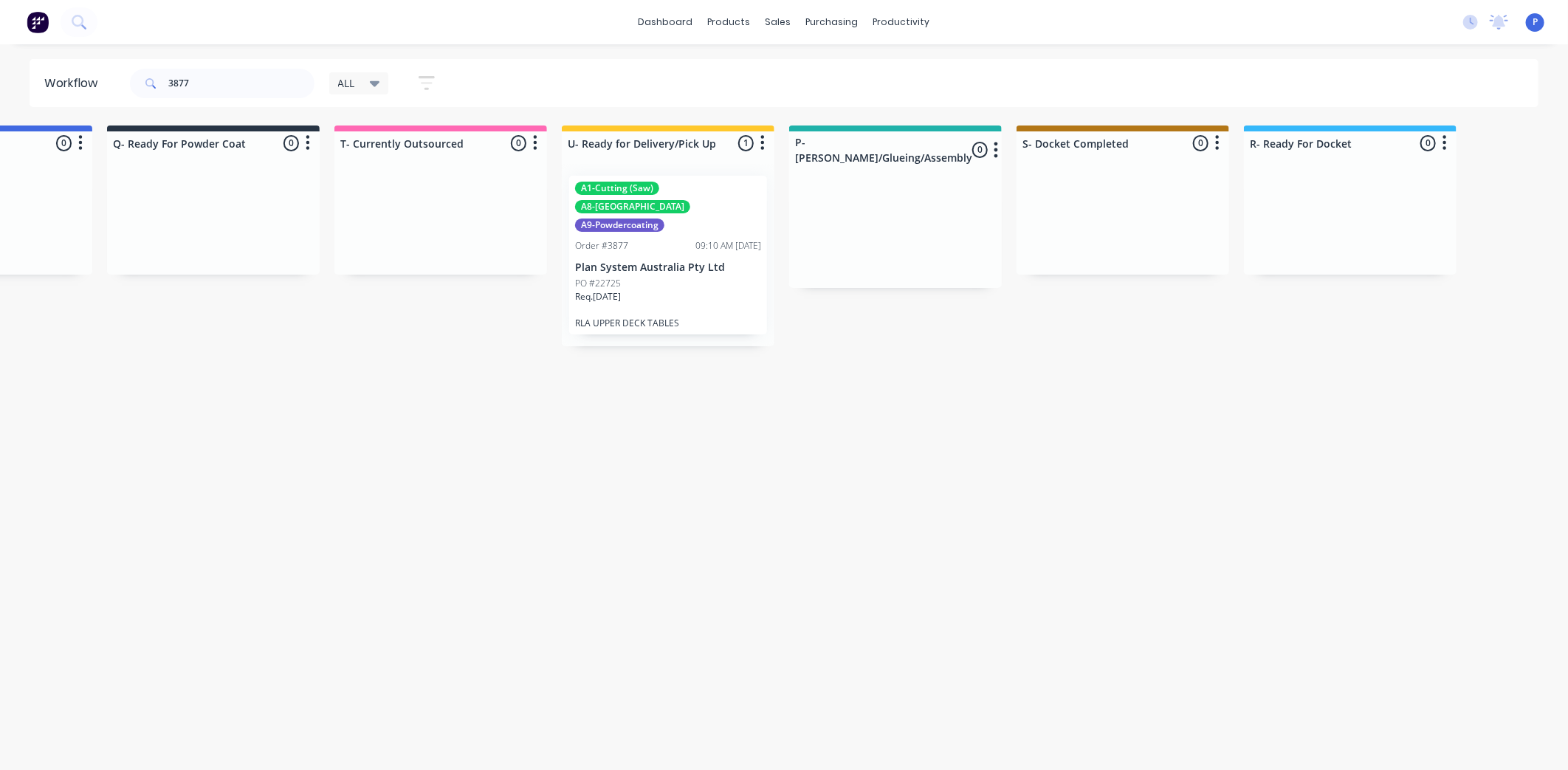
click at [618, 261] on p "Plan System Australia Pty Ltd" at bounding box center [669, 267] width 186 height 13
